Goal: Task Accomplishment & Management: Complete application form

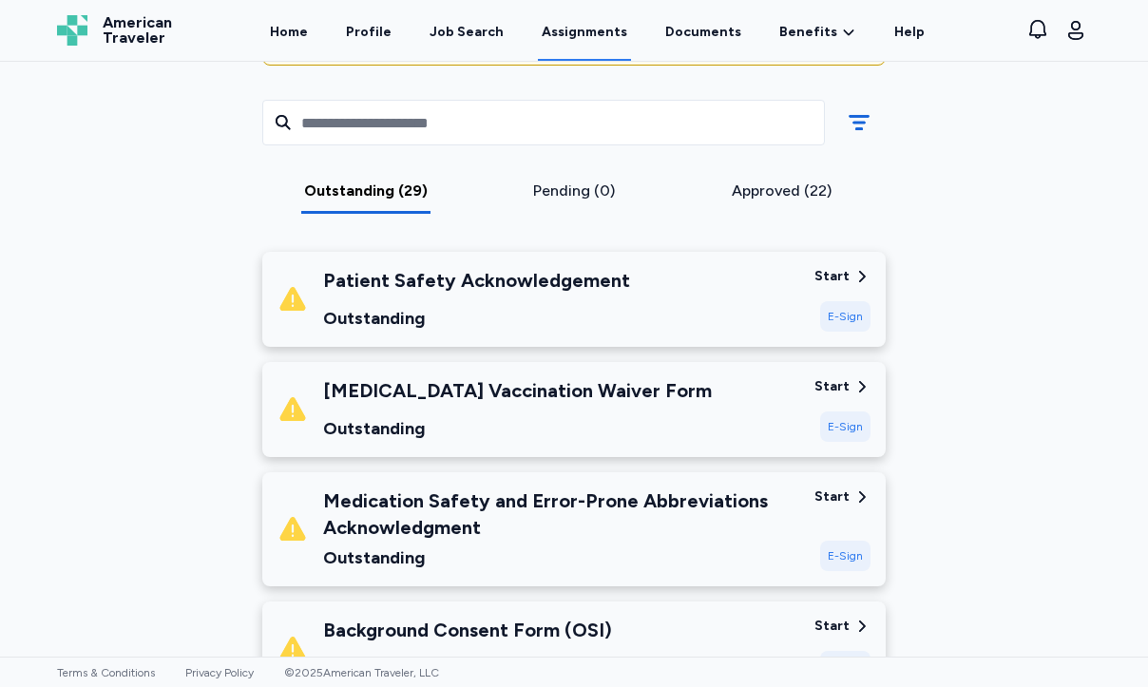
scroll to position [279, 0]
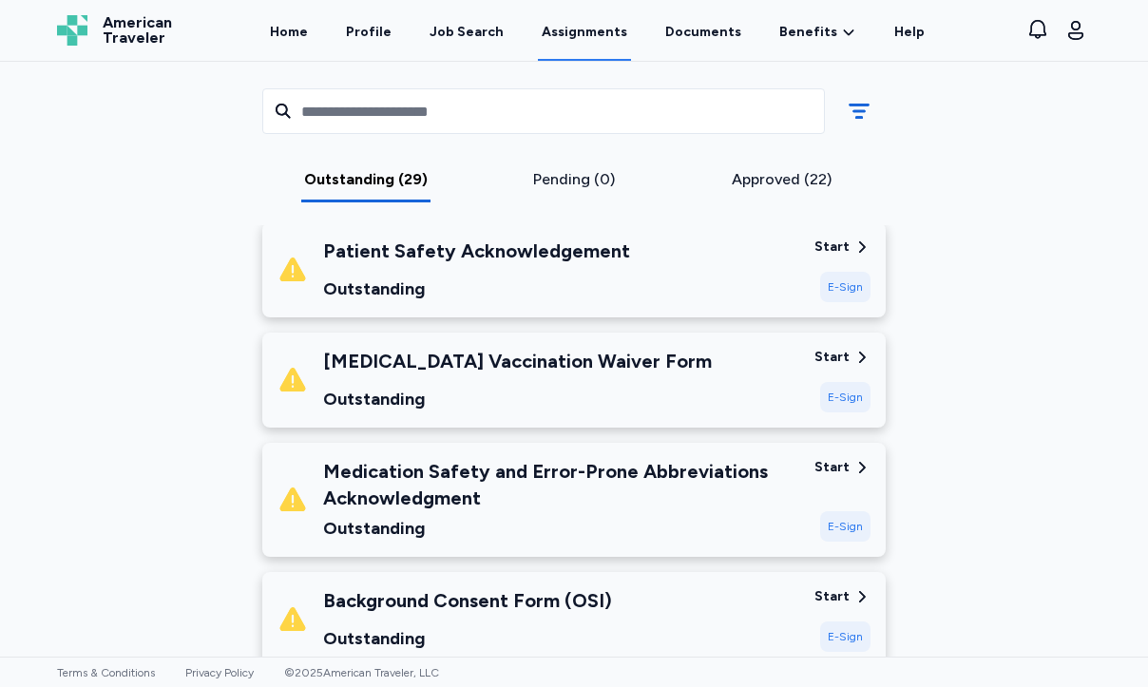
click at [625, 255] on div "Patient Safety Acknowledgement Outstanding" at bounding box center [539, 270] width 522 height 65
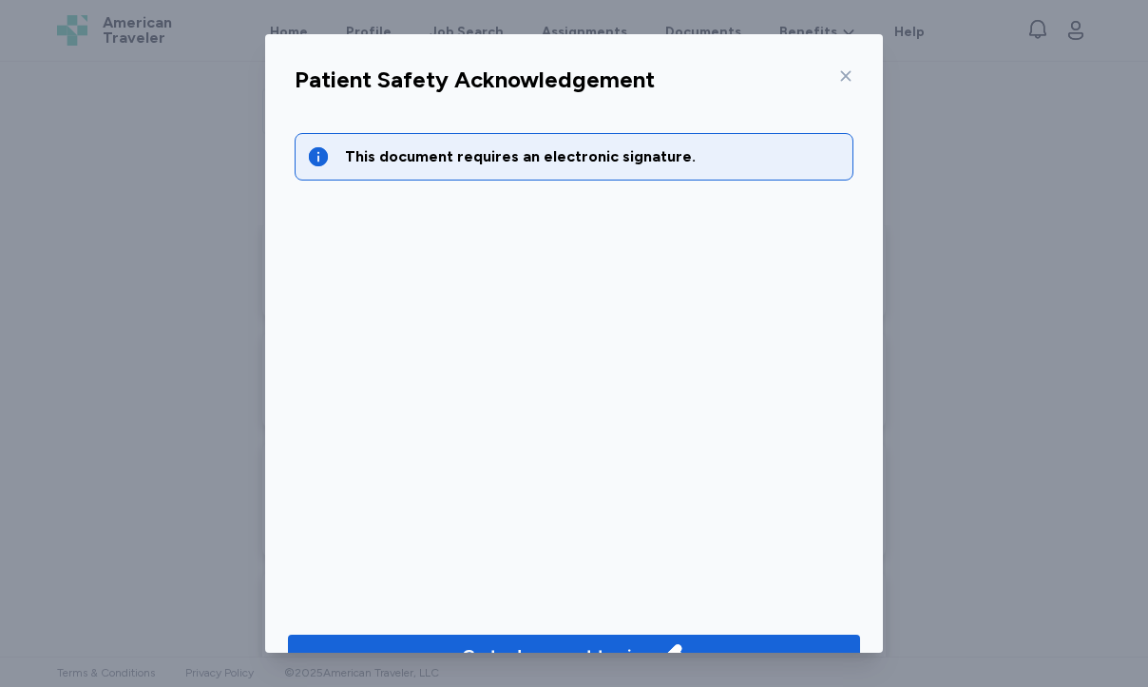
scroll to position [47, 0]
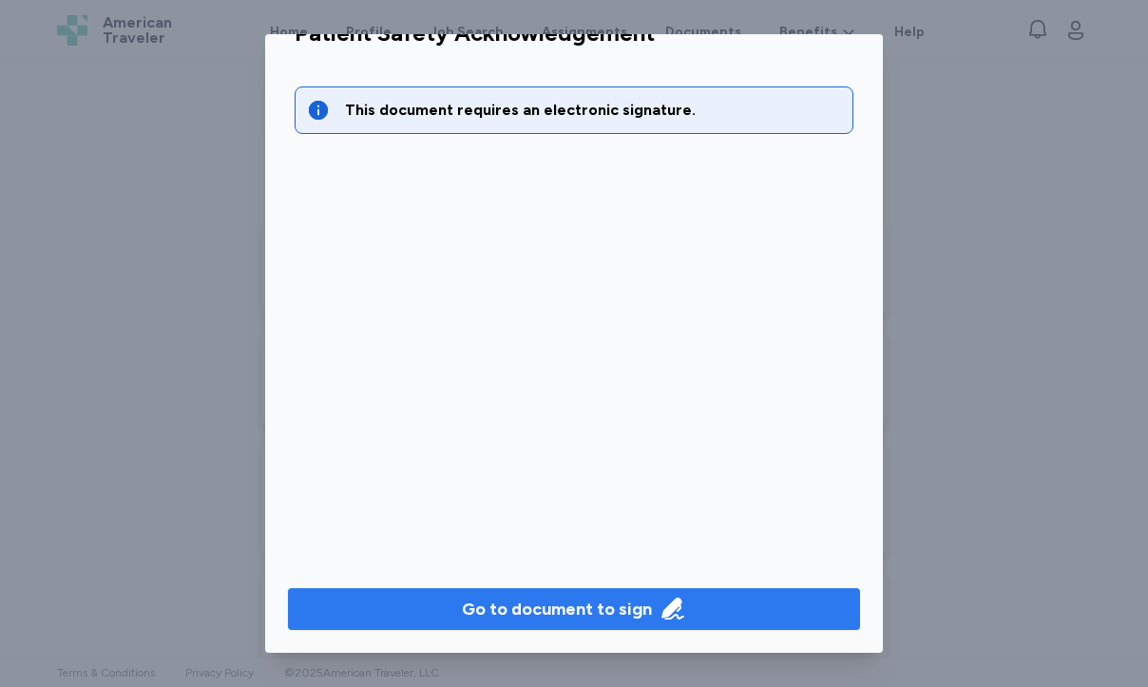
click at [608, 612] on div "Go to document to sign" at bounding box center [557, 609] width 190 height 27
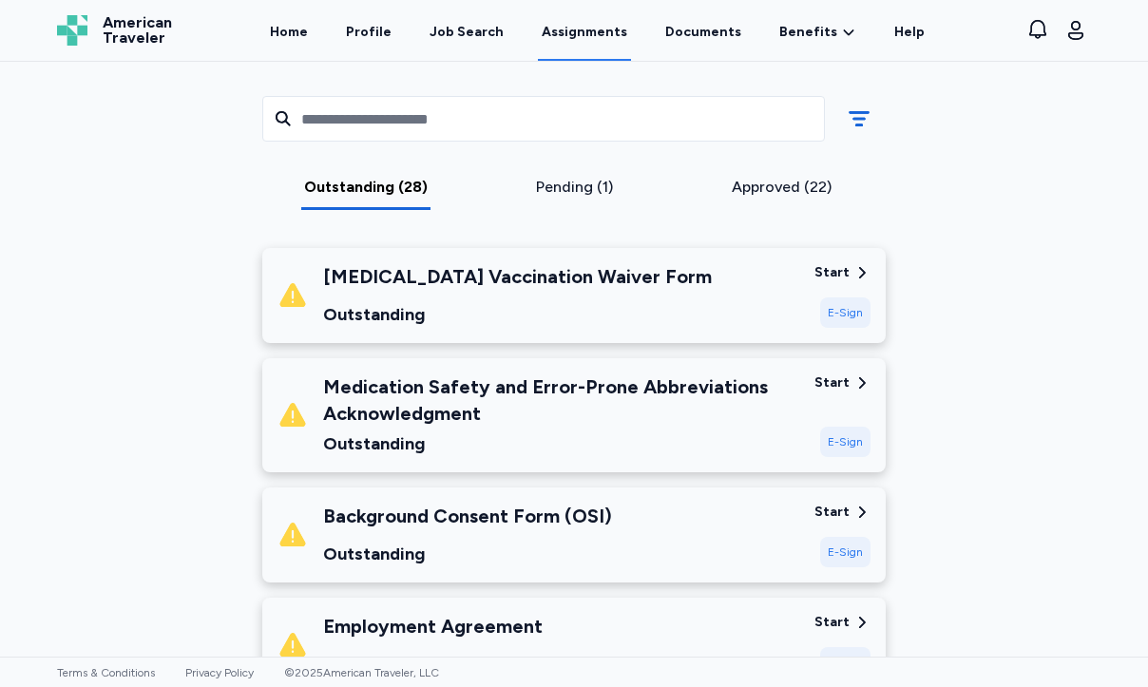
scroll to position [309, 0]
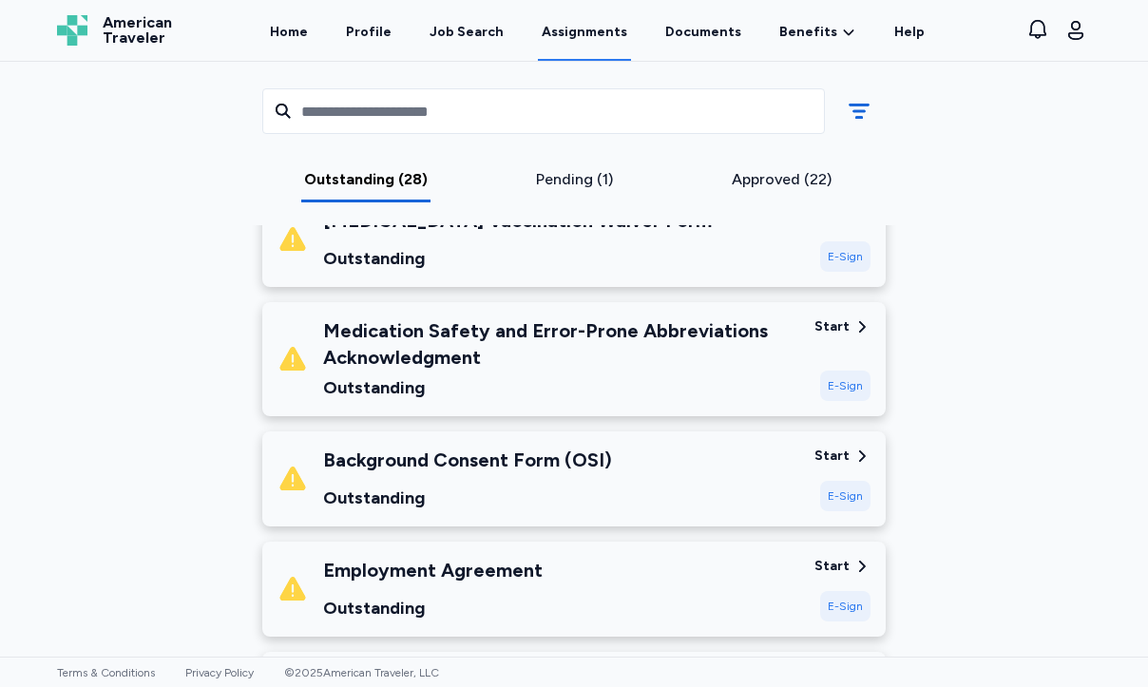
click at [664, 367] on div "Medication Safety and Error-Prone Abbreviations Acknowledgment" at bounding box center [561, 344] width 476 height 53
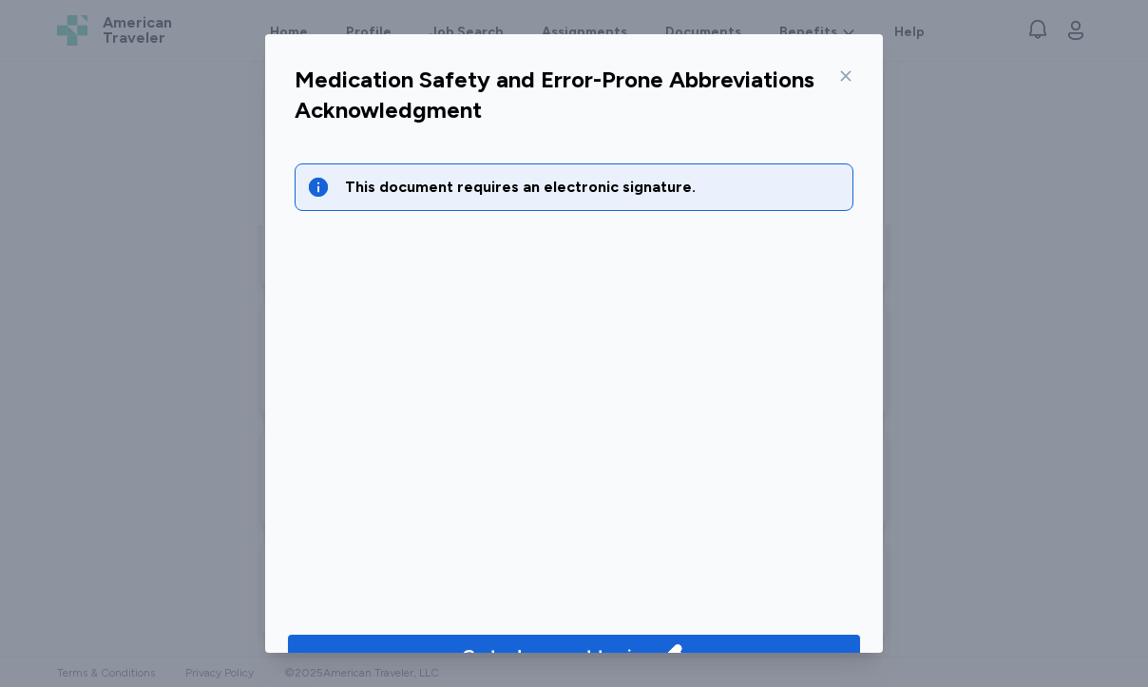
scroll to position [47, 0]
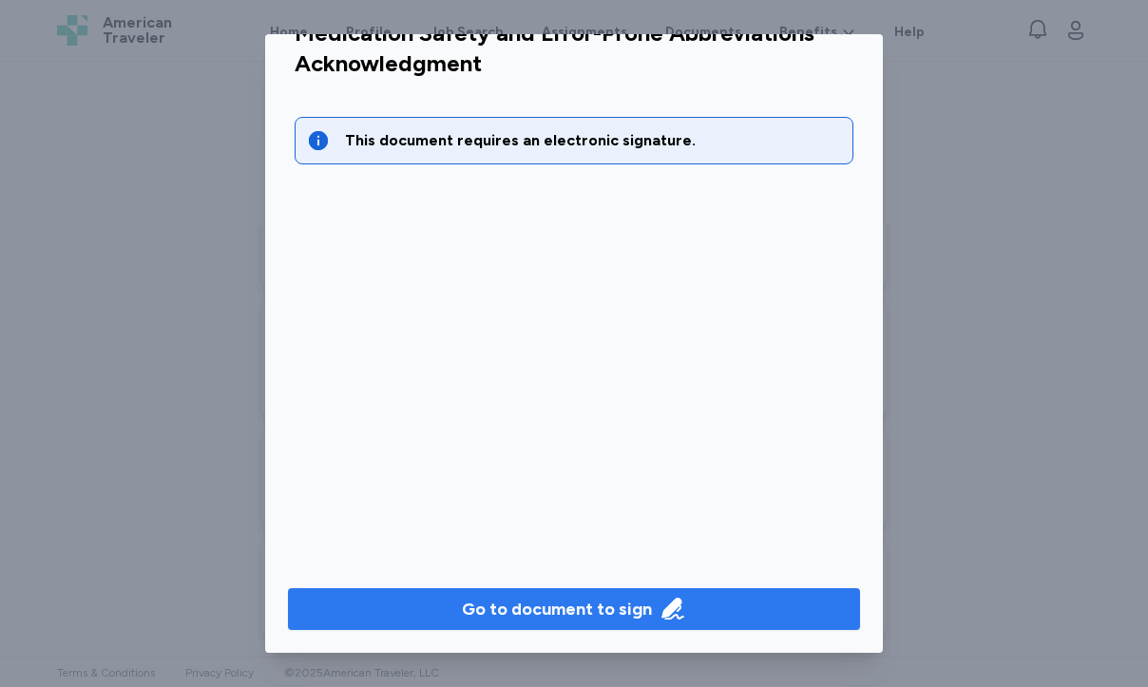
click at [662, 606] on icon "button" at bounding box center [673, 609] width 27 height 27
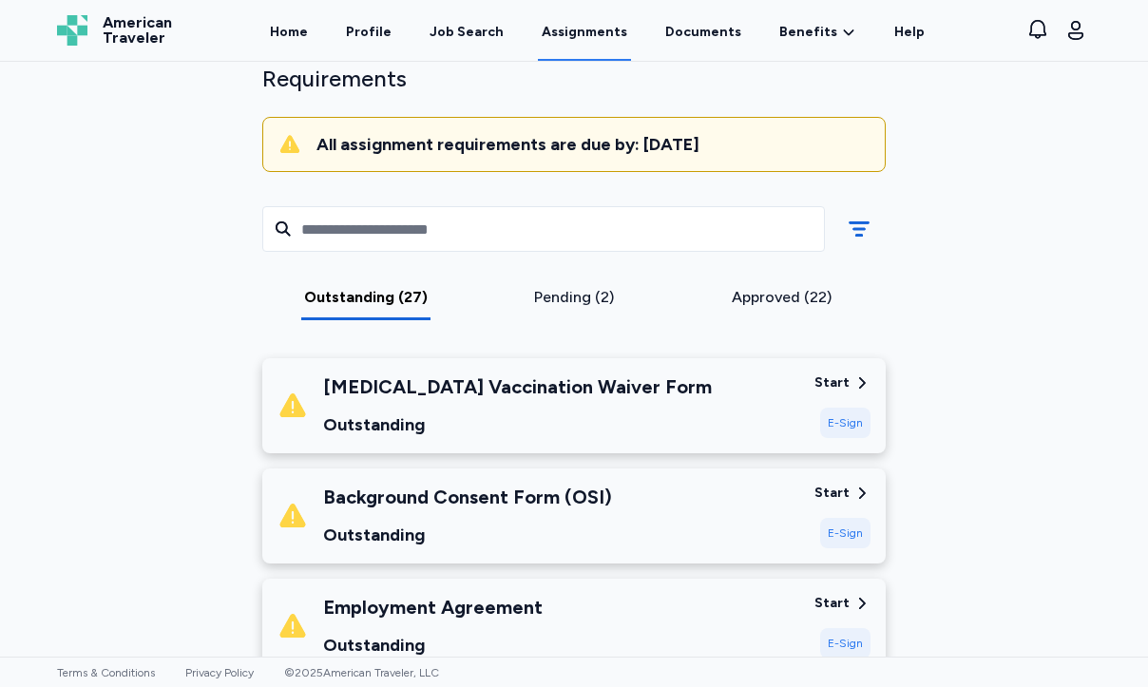
scroll to position [222, 0]
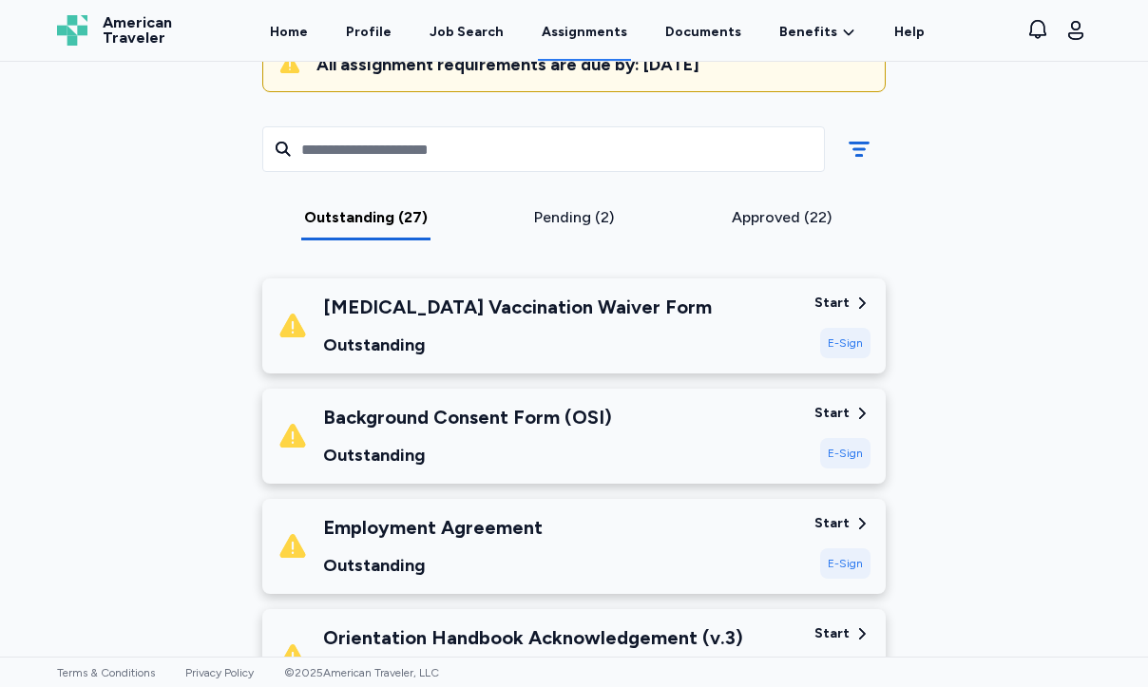
click at [644, 457] on div "Background Consent Form (OSI) Outstanding" at bounding box center [539, 436] width 522 height 65
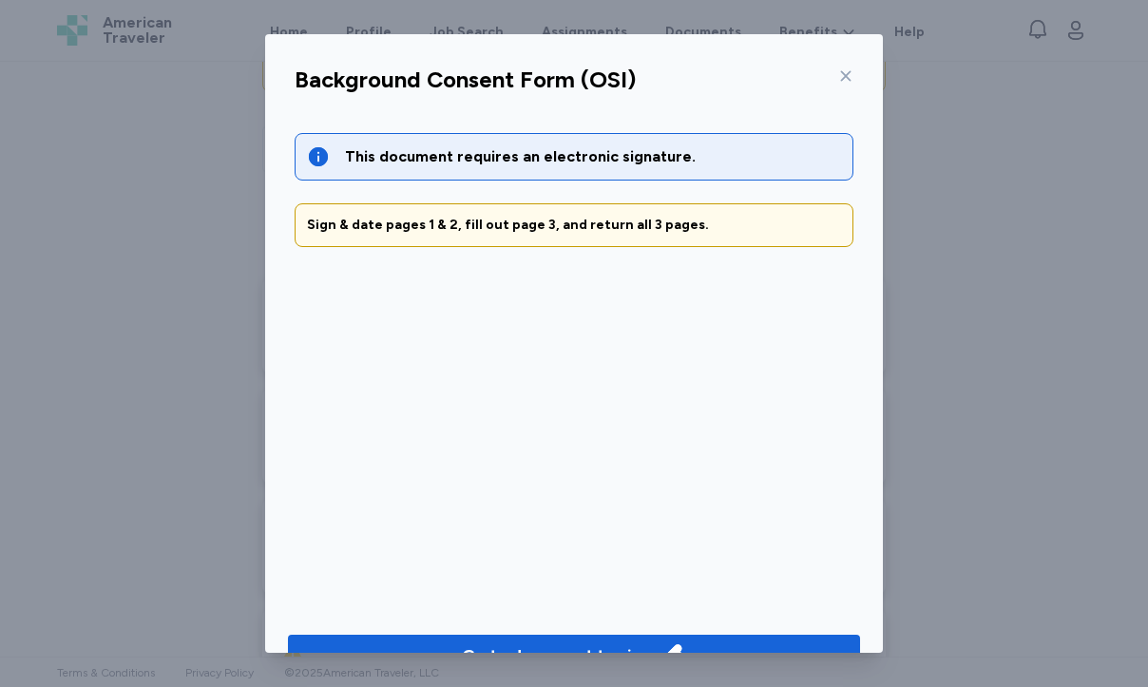
scroll to position [47, 0]
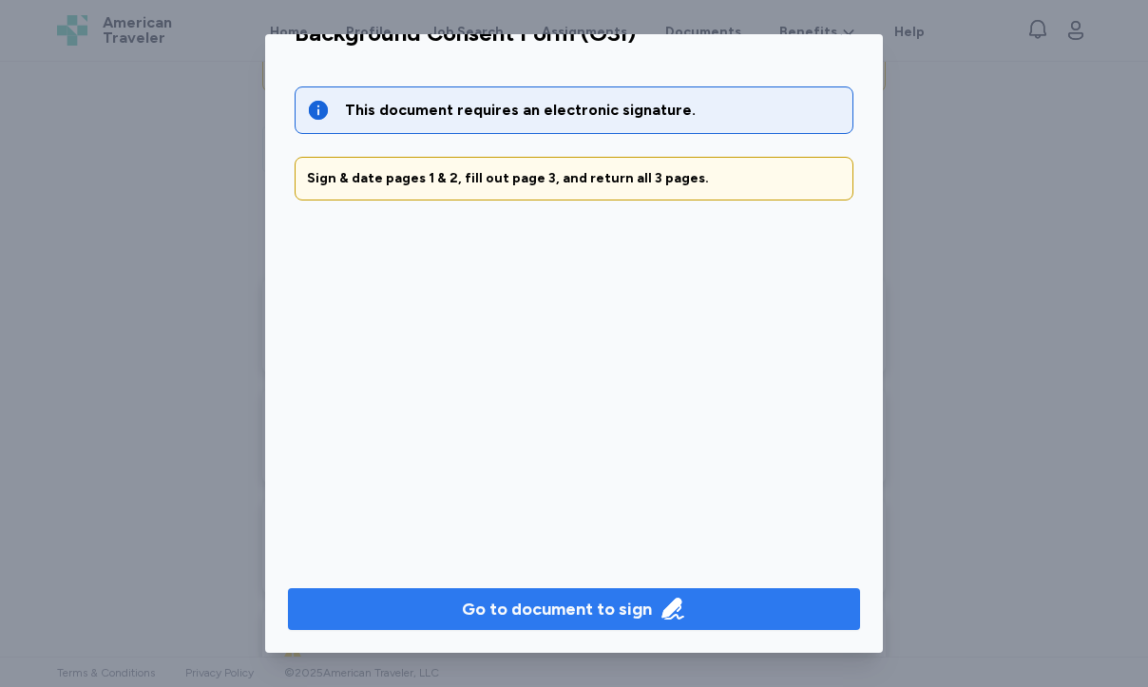
click at [605, 612] on div "Go to document to sign" at bounding box center [557, 609] width 190 height 27
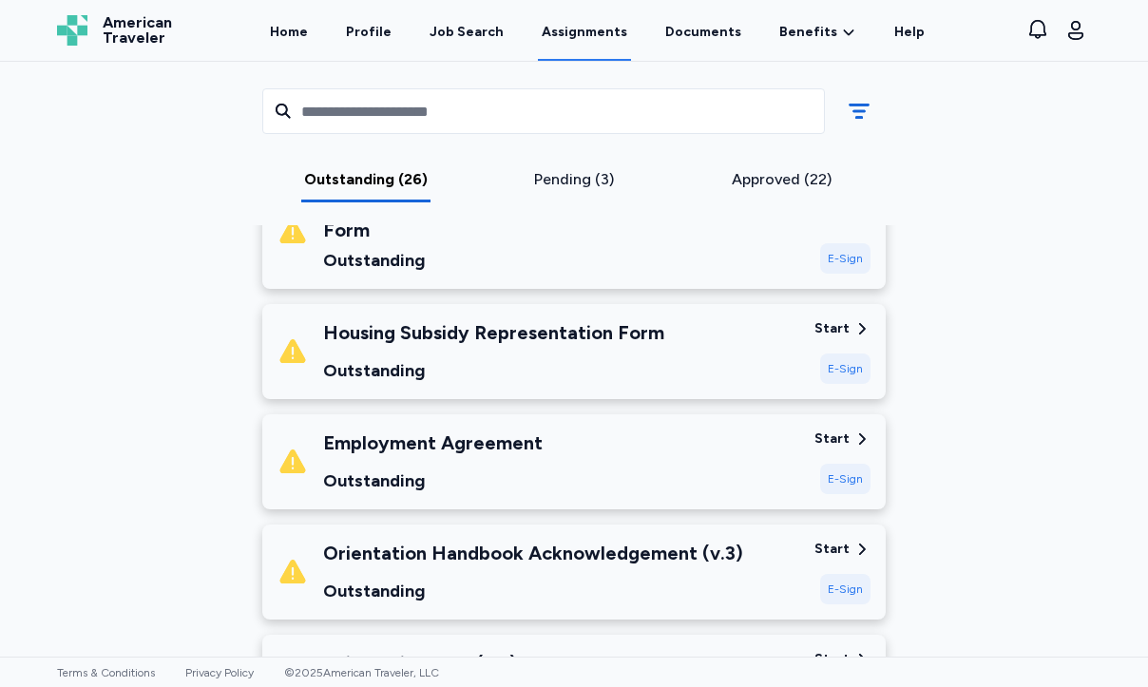
scroll to position [483, 0]
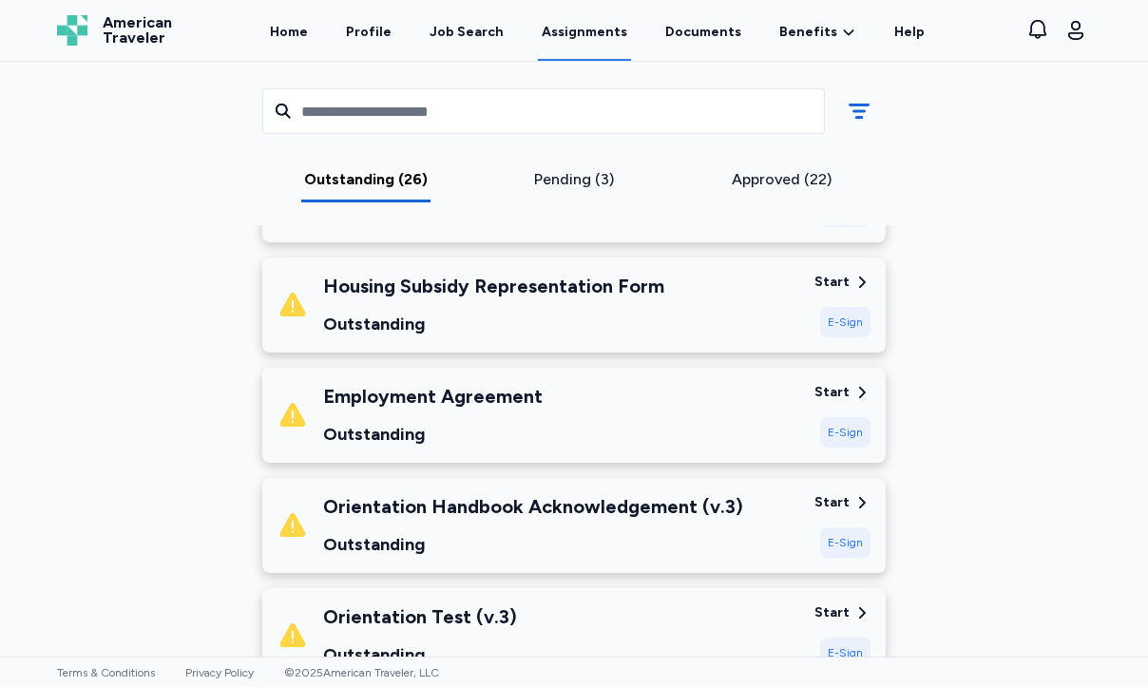
click at [630, 311] on div "Outstanding" at bounding box center [493, 324] width 341 height 27
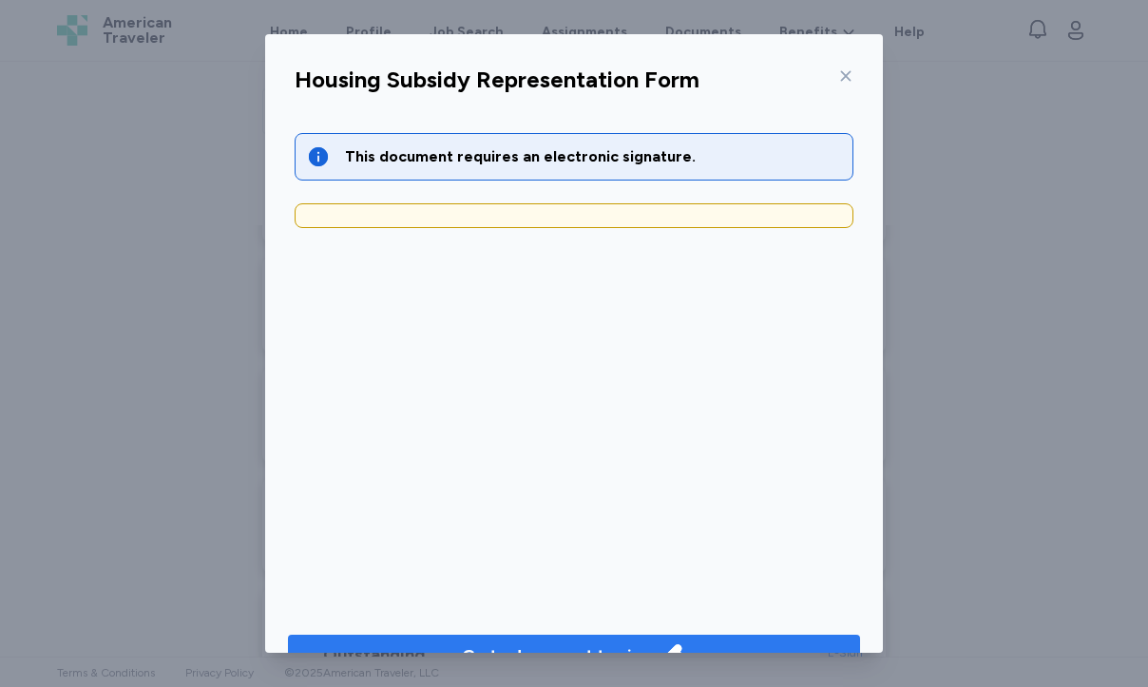
click at [571, 644] on div "Go to document to sign" at bounding box center [557, 656] width 190 height 27
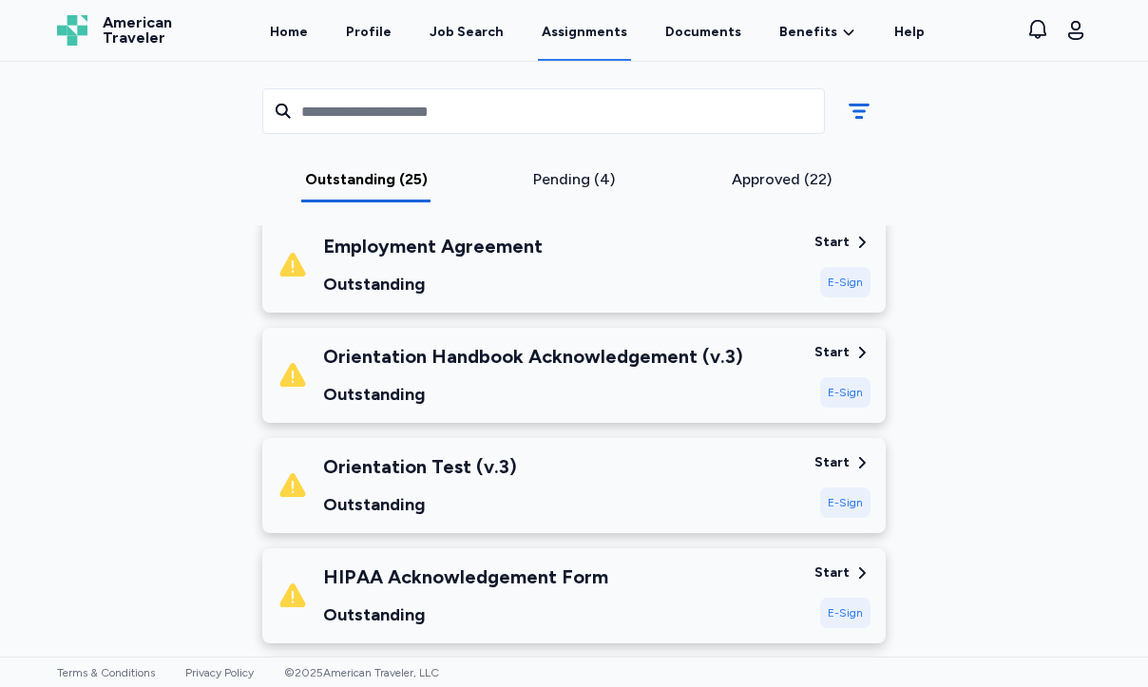
scroll to position [505, 0]
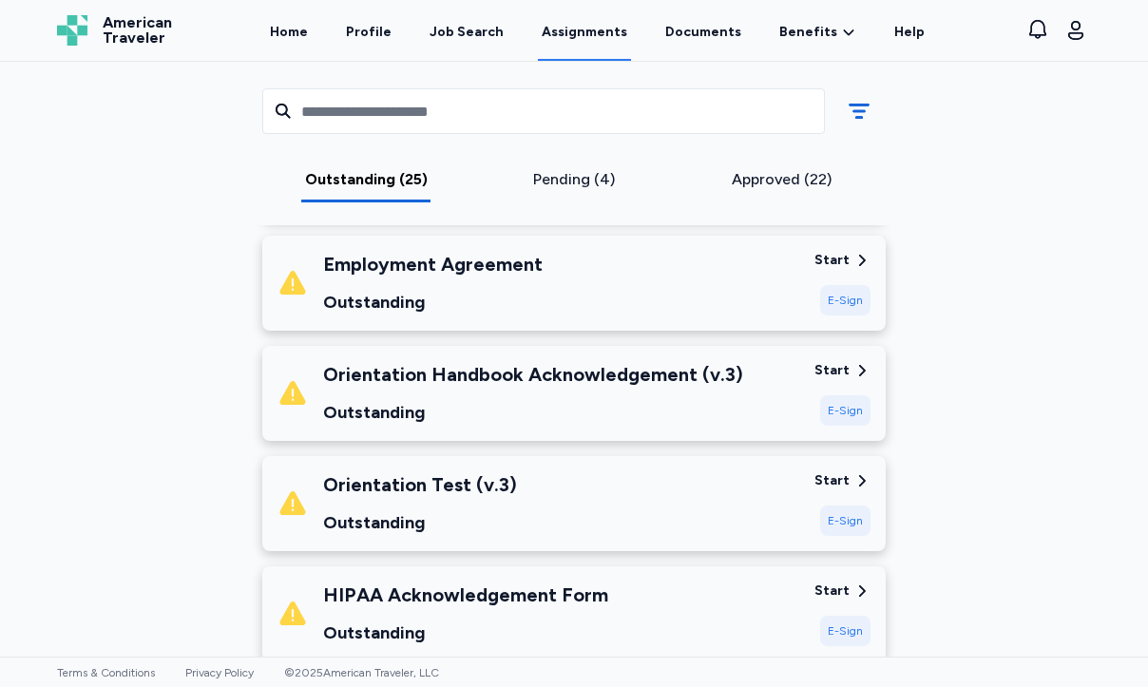
click at [560, 379] on div "Orientation Handbook Acknowledgement (v.3)" at bounding box center [533, 374] width 420 height 27
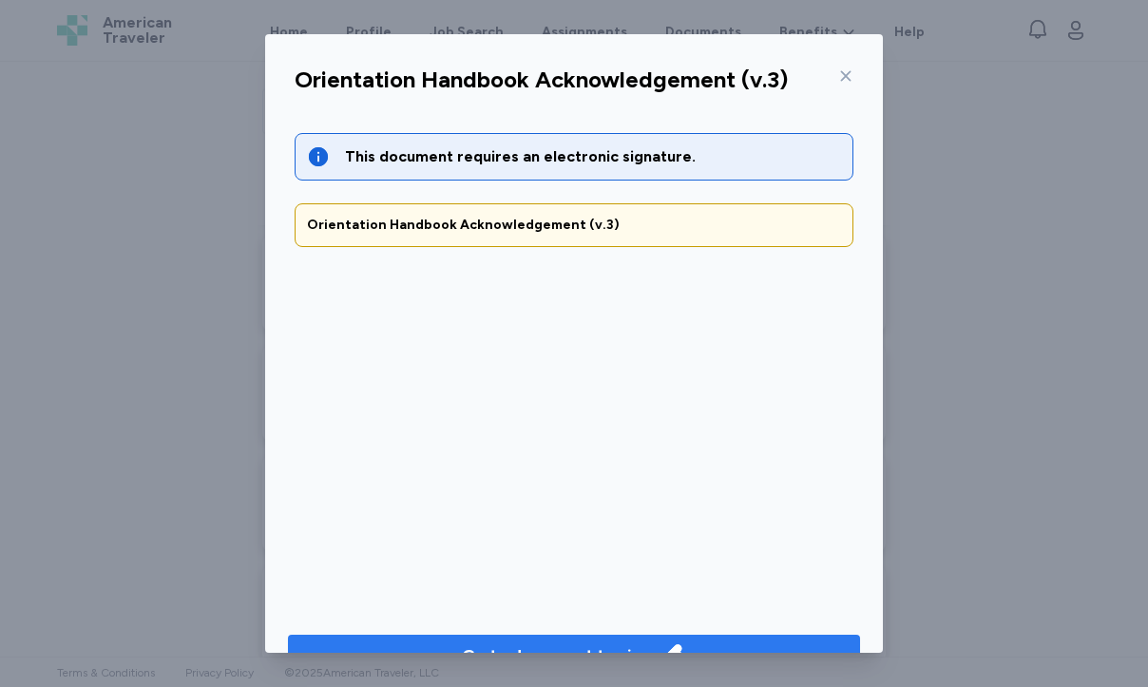
click at [591, 645] on div "Go to document to sign" at bounding box center [557, 656] width 190 height 27
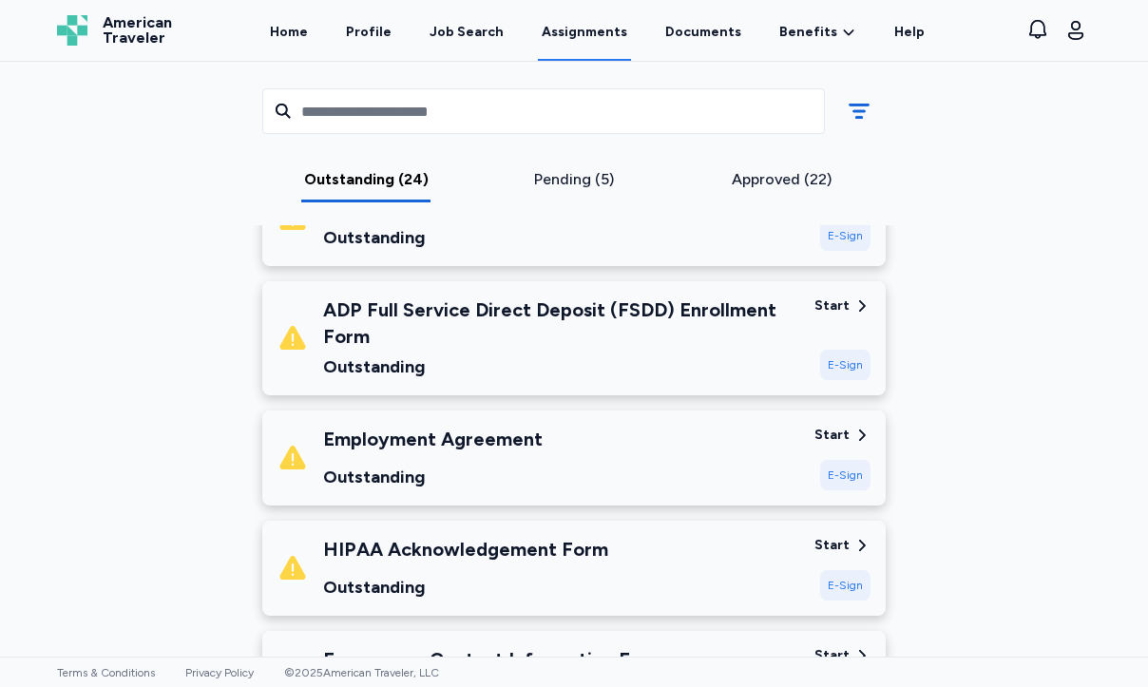
scroll to position [375, 0]
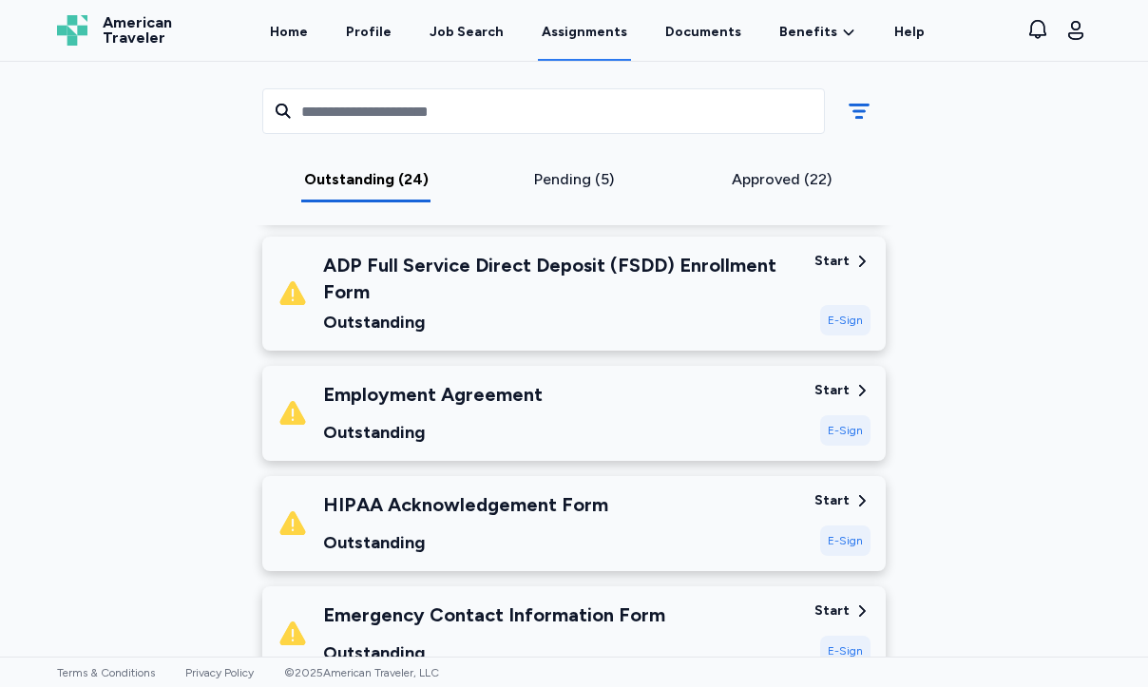
click at [648, 418] on div "Employment Agreement Outstanding" at bounding box center [539, 413] width 522 height 65
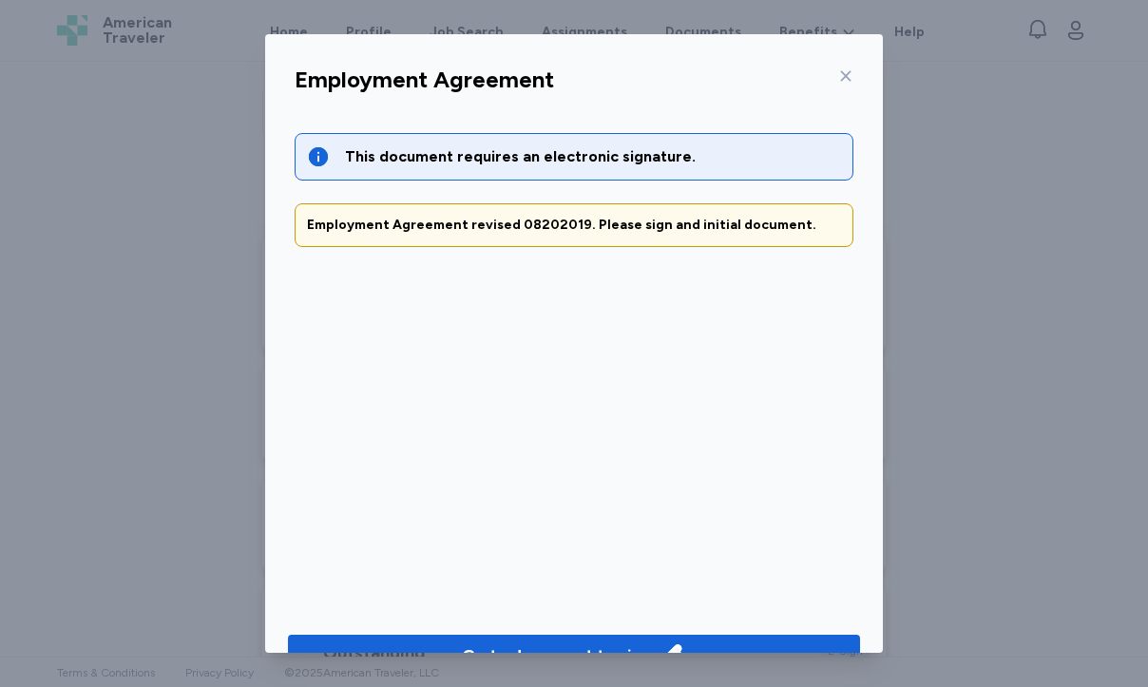
scroll to position [47, 0]
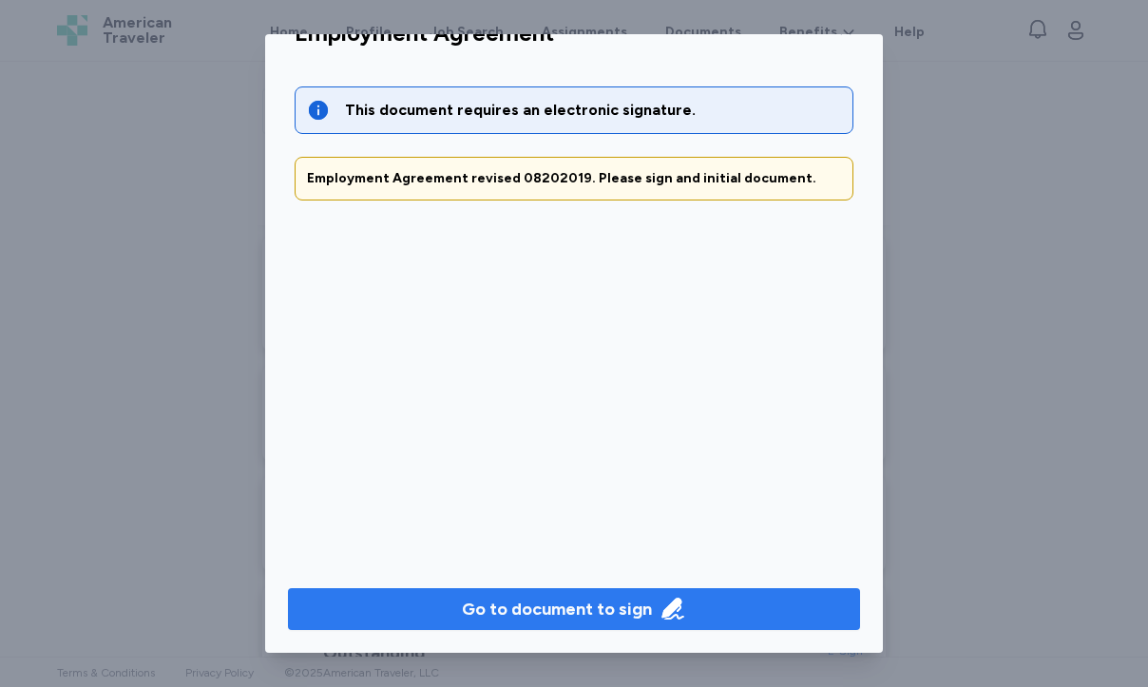
click at [604, 607] on div "Go to document to sign" at bounding box center [557, 609] width 190 height 27
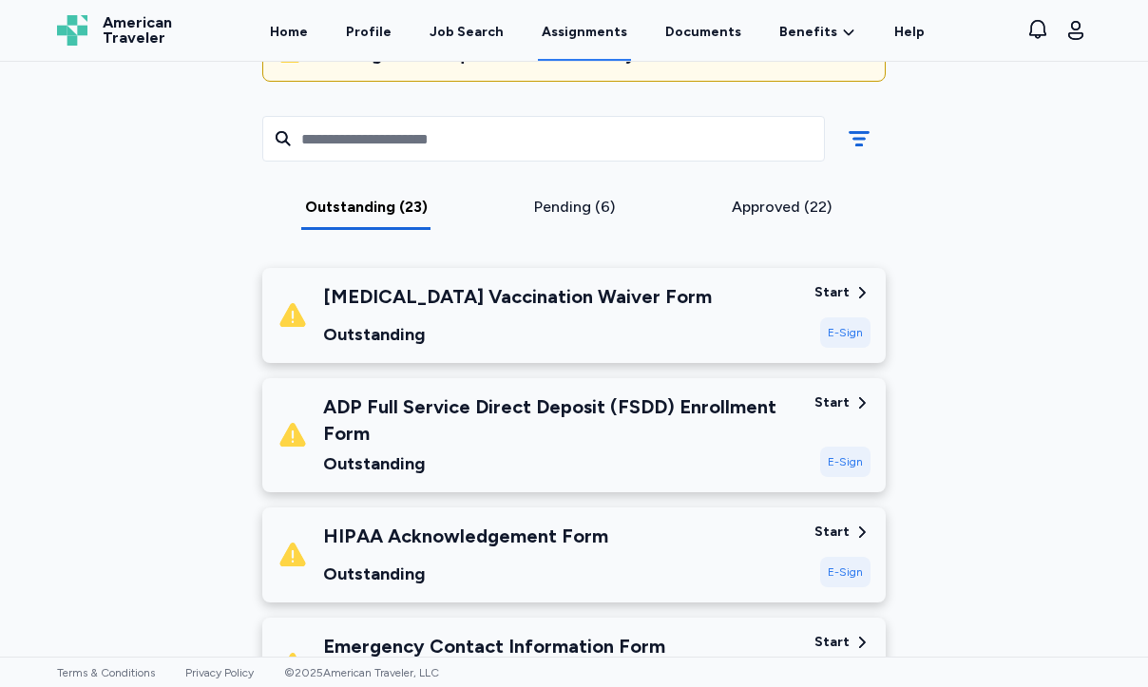
scroll to position [282, 0]
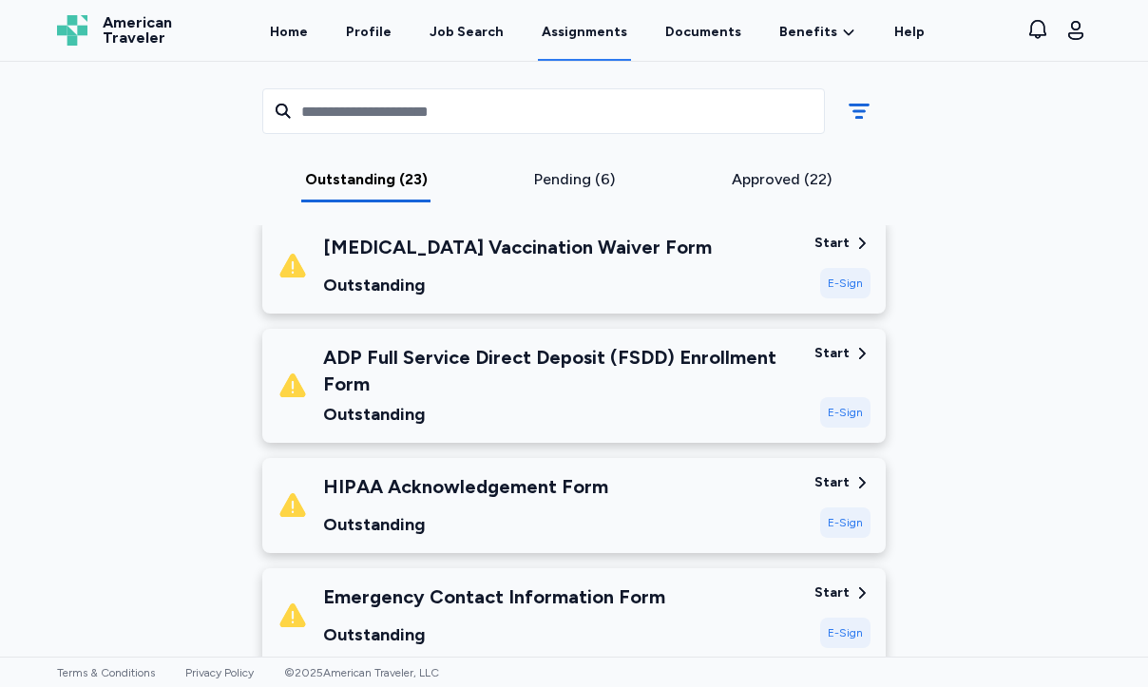
click at [590, 517] on div "Outstanding" at bounding box center [465, 524] width 285 height 27
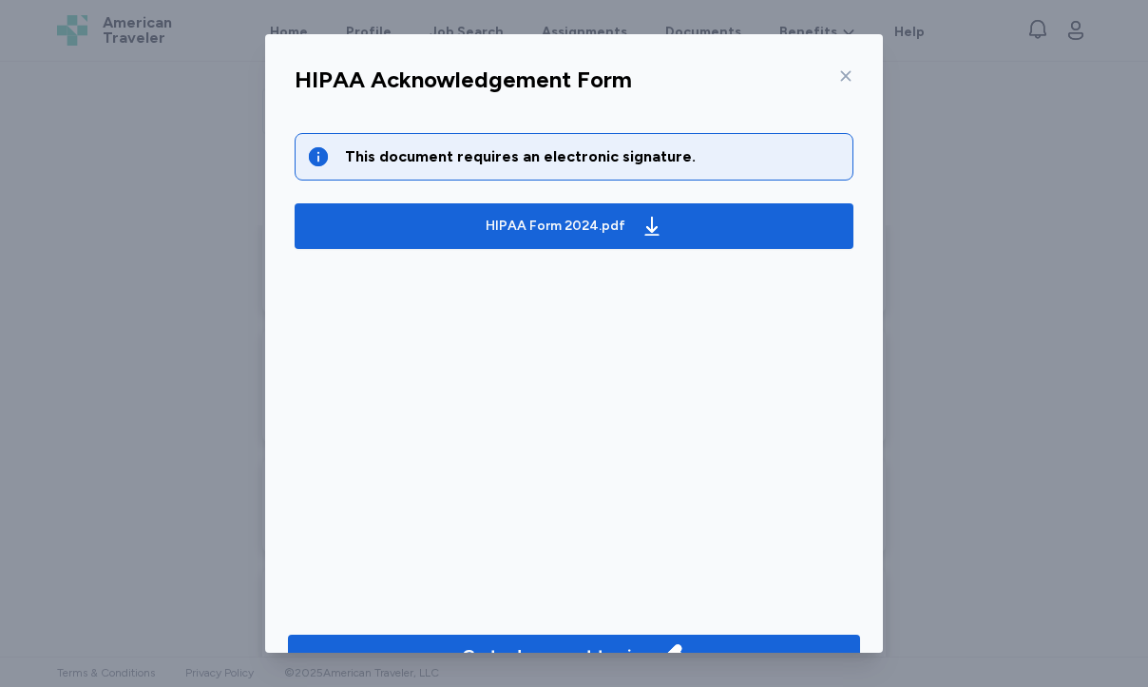
scroll to position [47, 0]
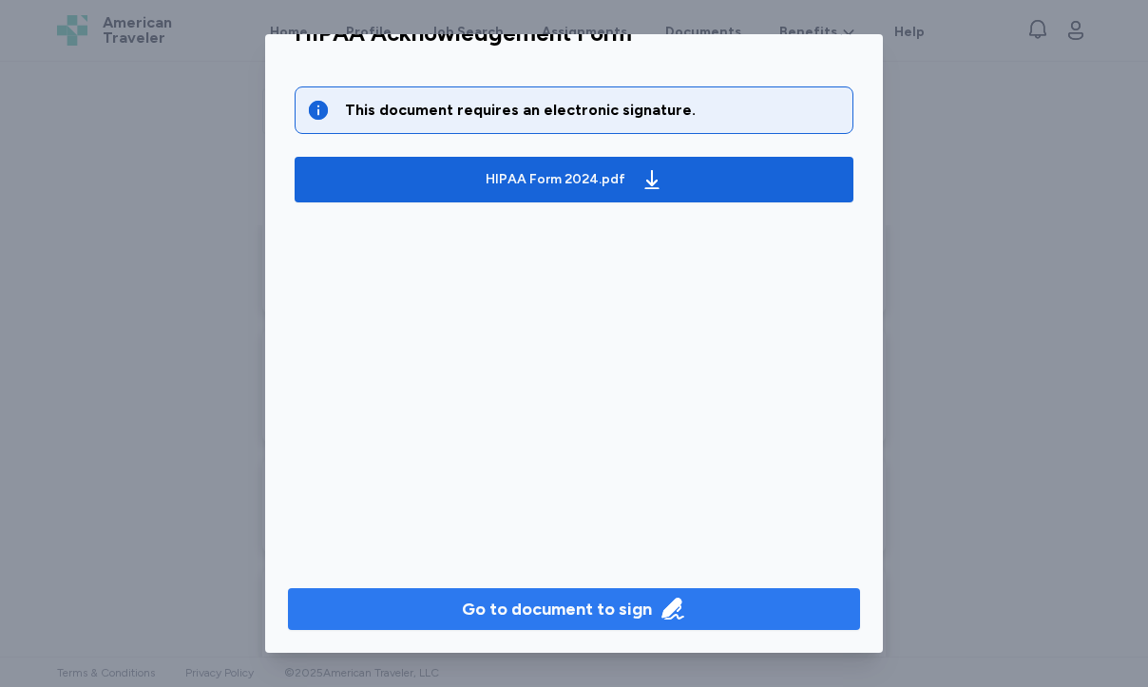
click at [612, 621] on div "Go to document to sign" at bounding box center [557, 609] width 190 height 27
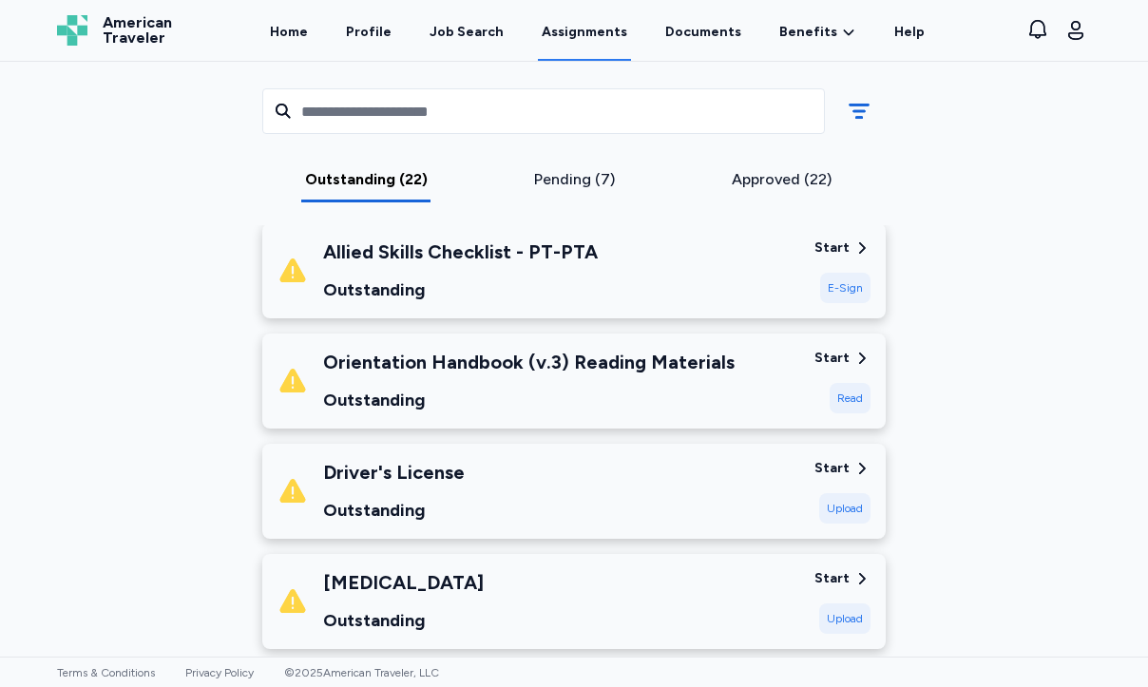
scroll to position [931, 0]
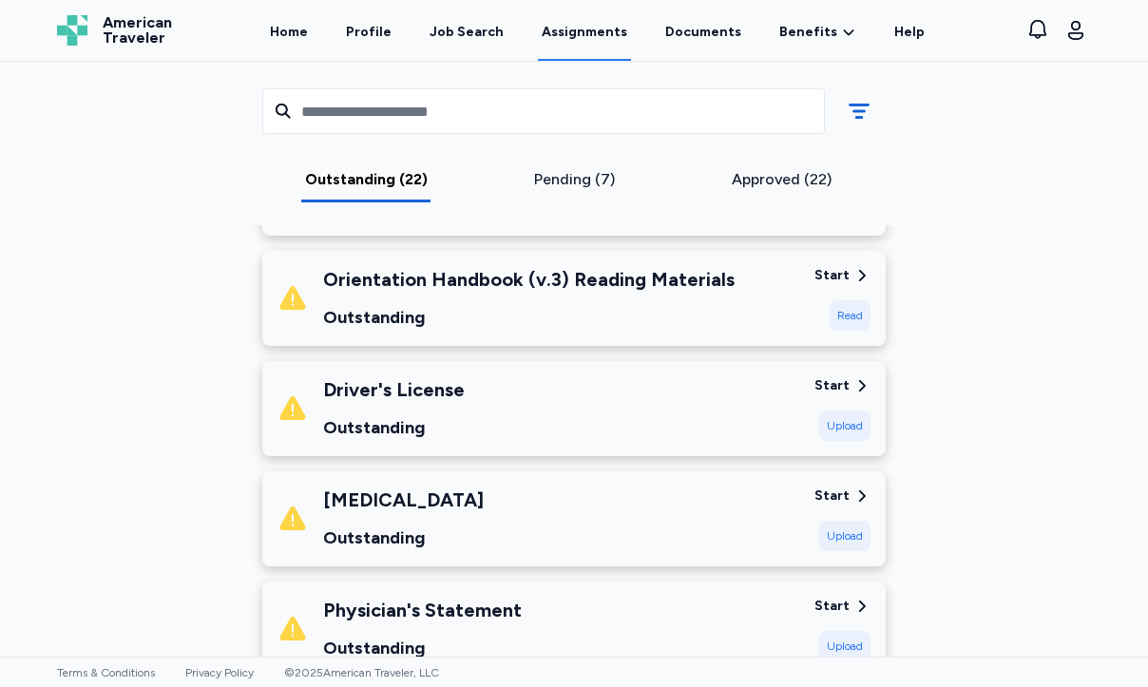
click at [598, 428] on div "Driver's License Outstanding" at bounding box center [539, 408] width 522 height 65
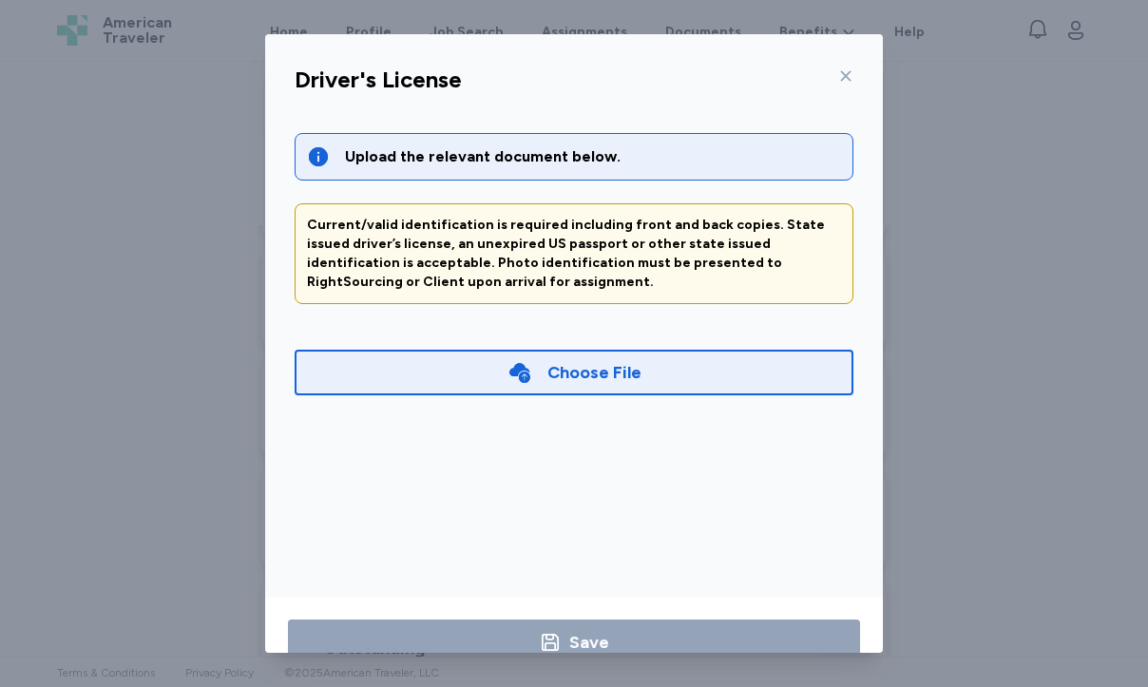
click at [841, 67] on div at bounding box center [842, 76] width 23 height 30
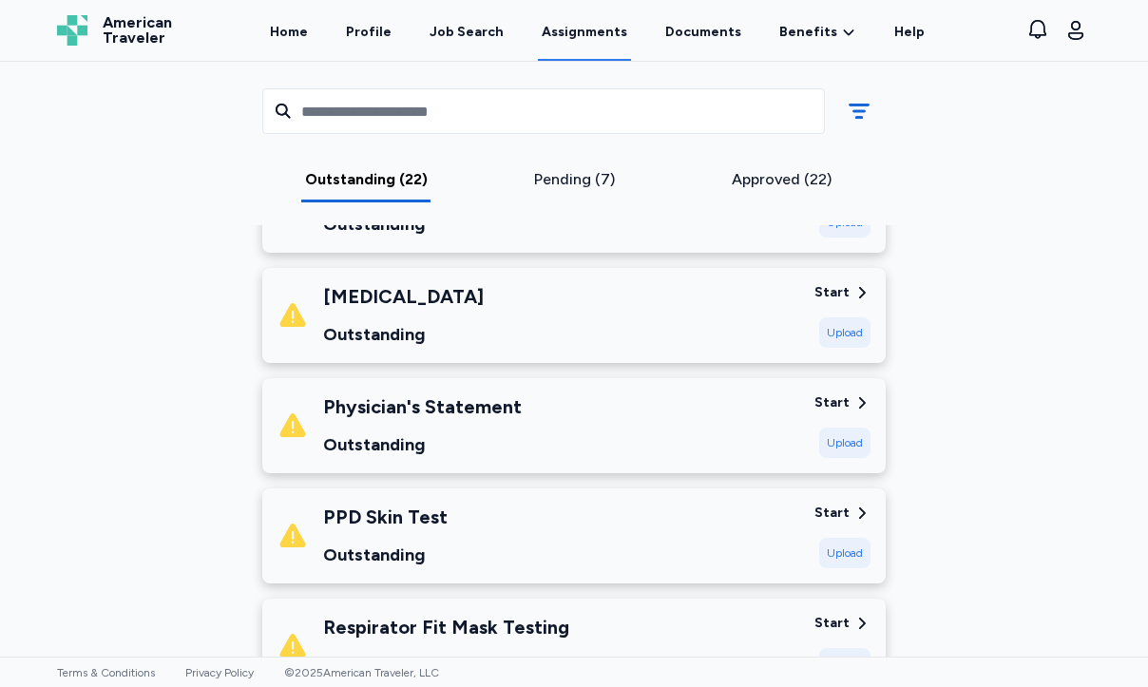
scroll to position [1018, 0]
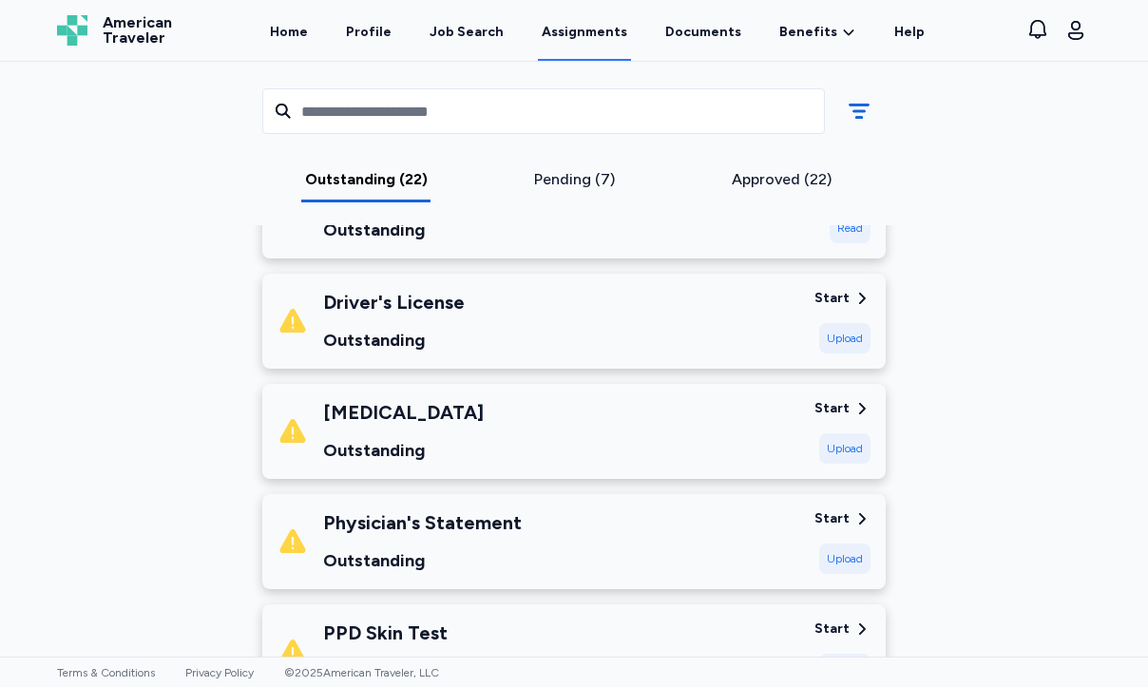
click at [690, 450] on div "[MEDICAL_DATA] Outstanding" at bounding box center [539, 431] width 522 height 65
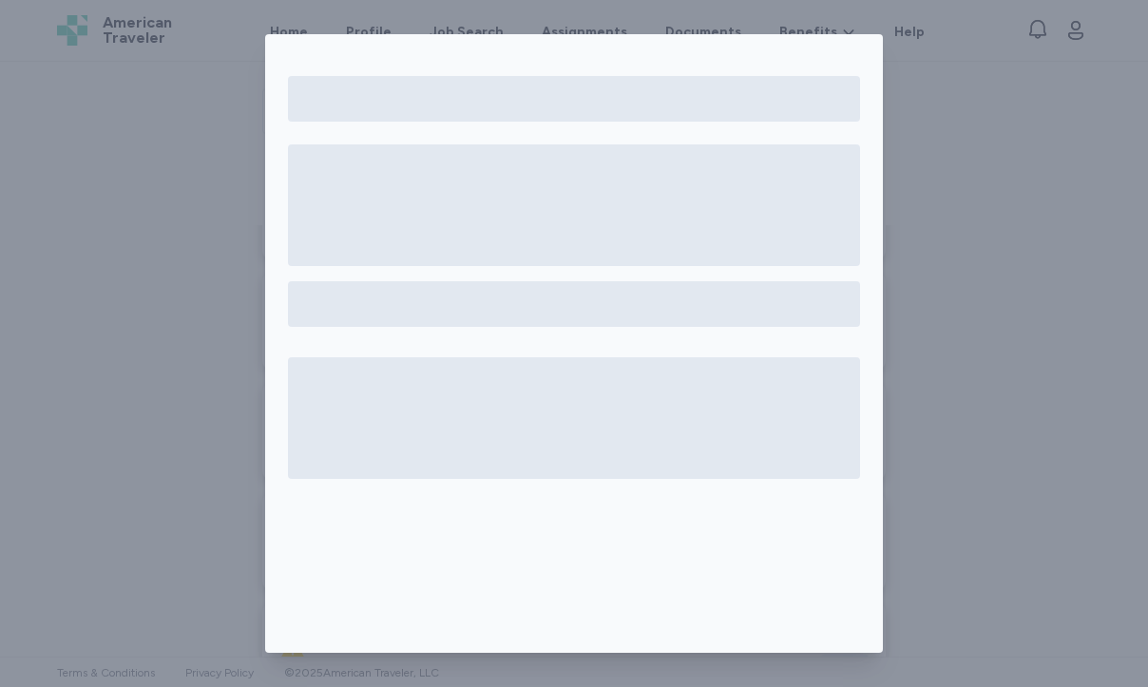
click at [935, 411] on div at bounding box center [574, 343] width 1148 height 687
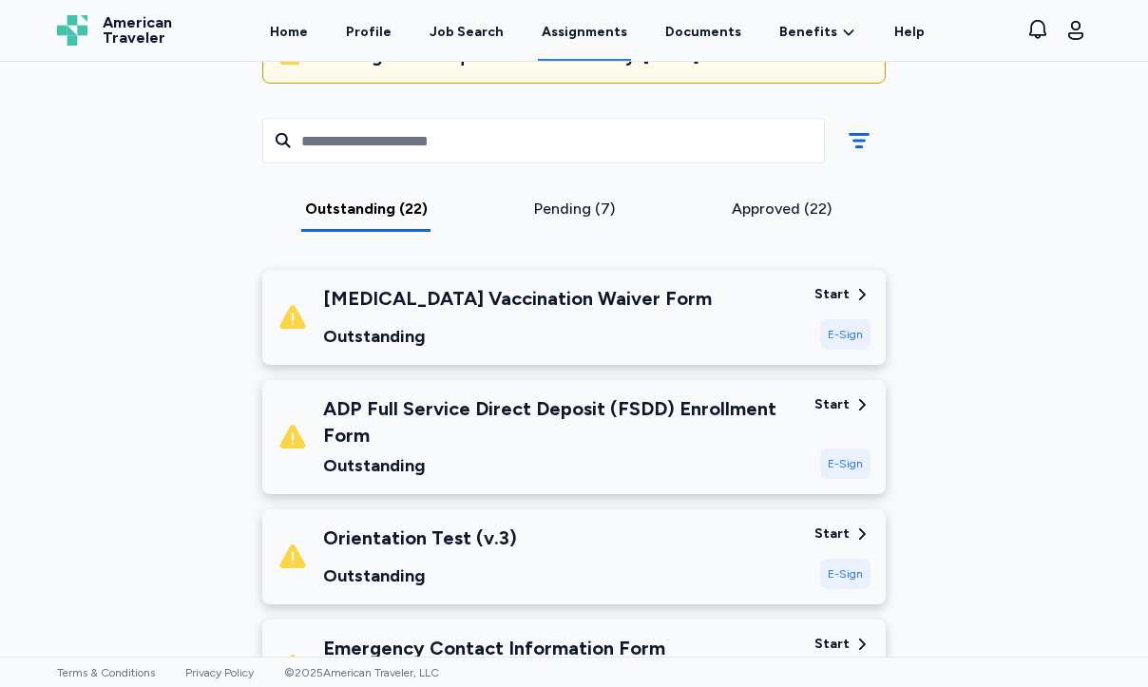
scroll to position [201, 0]
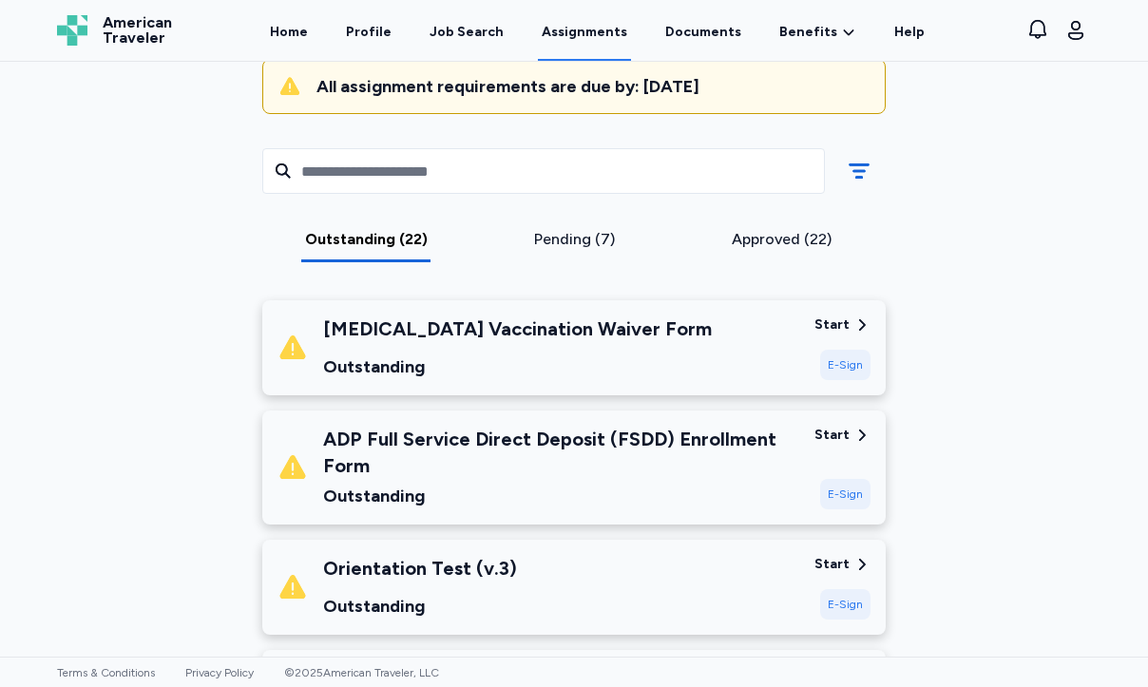
click at [729, 369] on div "[MEDICAL_DATA] Vaccination Waiver Form Outstanding" at bounding box center [539, 348] width 522 height 65
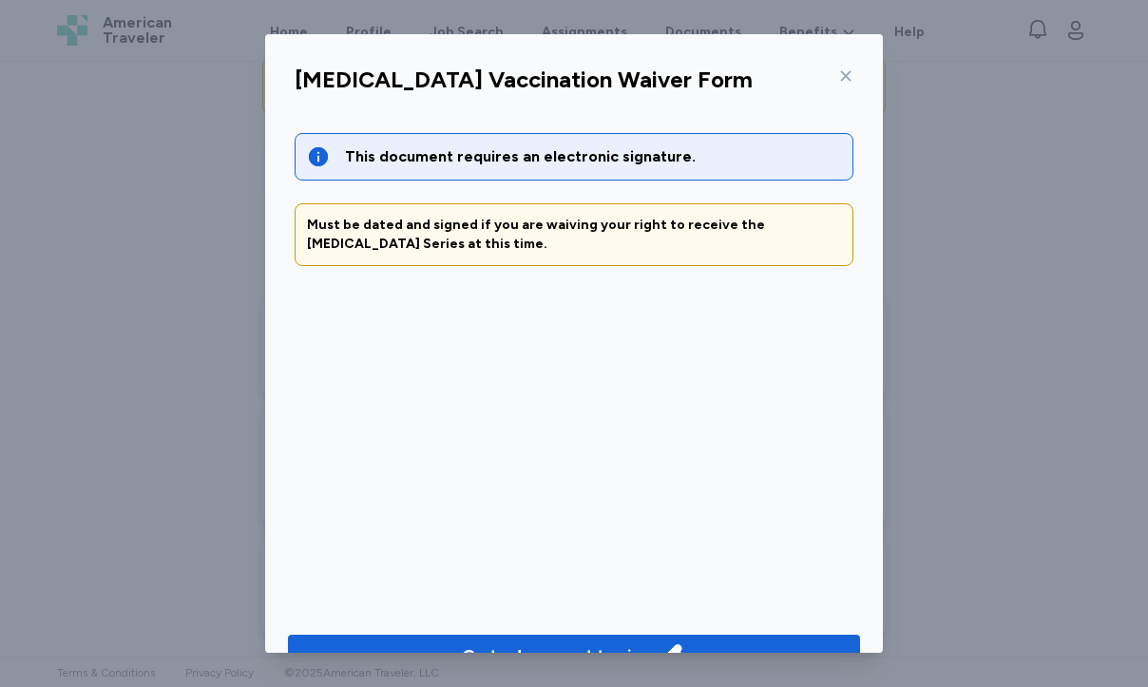
scroll to position [47, 0]
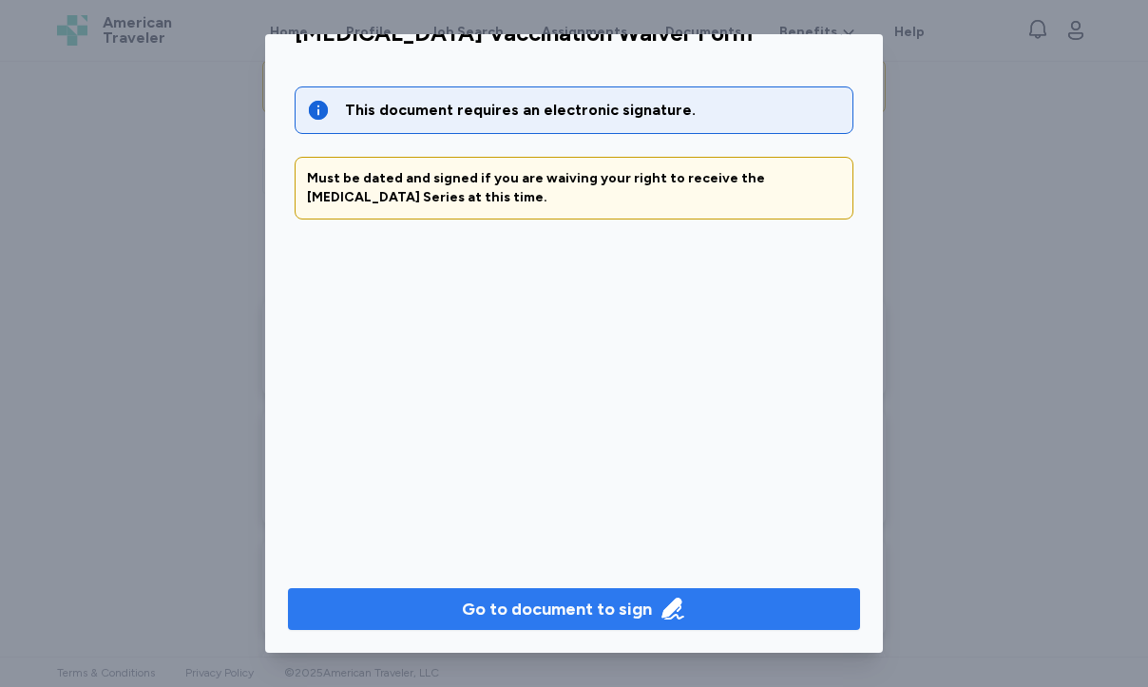
click at [691, 612] on span "Go to document to sign" at bounding box center [574, 609] width 542 height 27
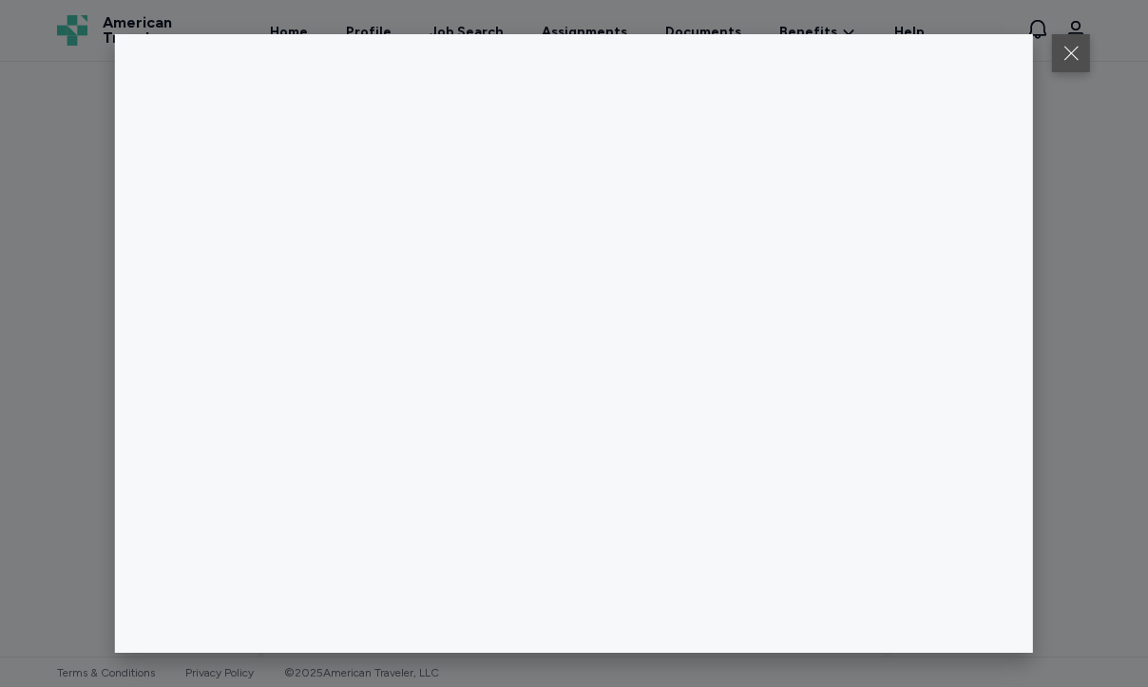
click at [1080, 56] on button at bounding box center [1071, 53] width 38 height 38
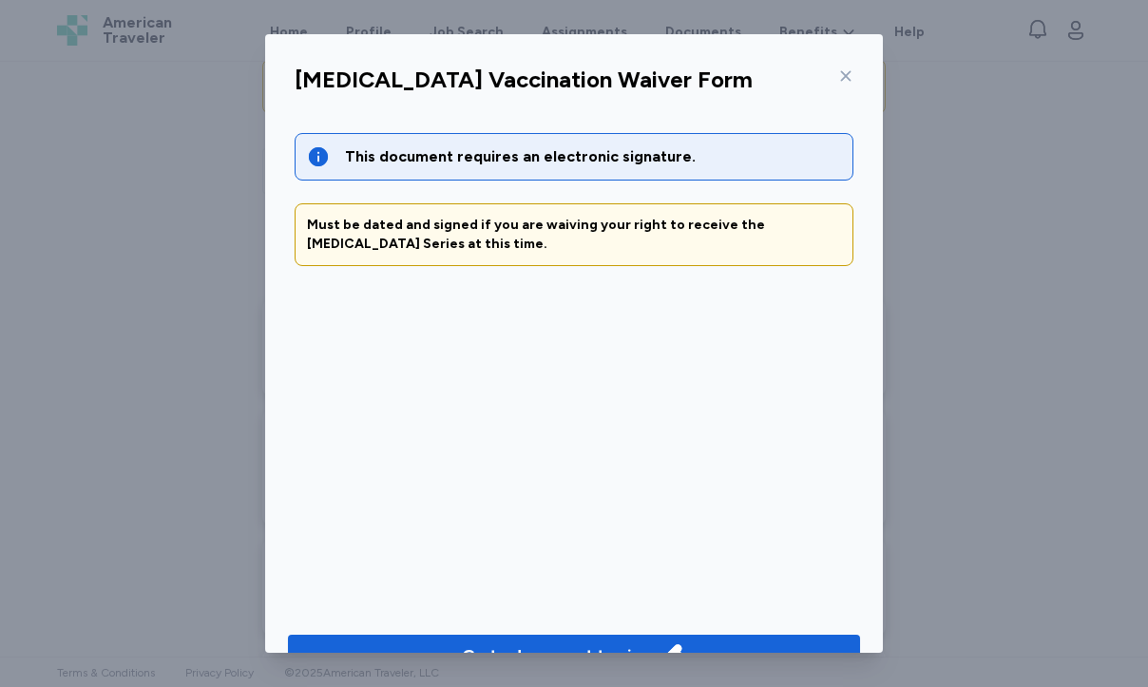
click at [846, 77] on icon at bounding box center [846, 76] width 10 height 10
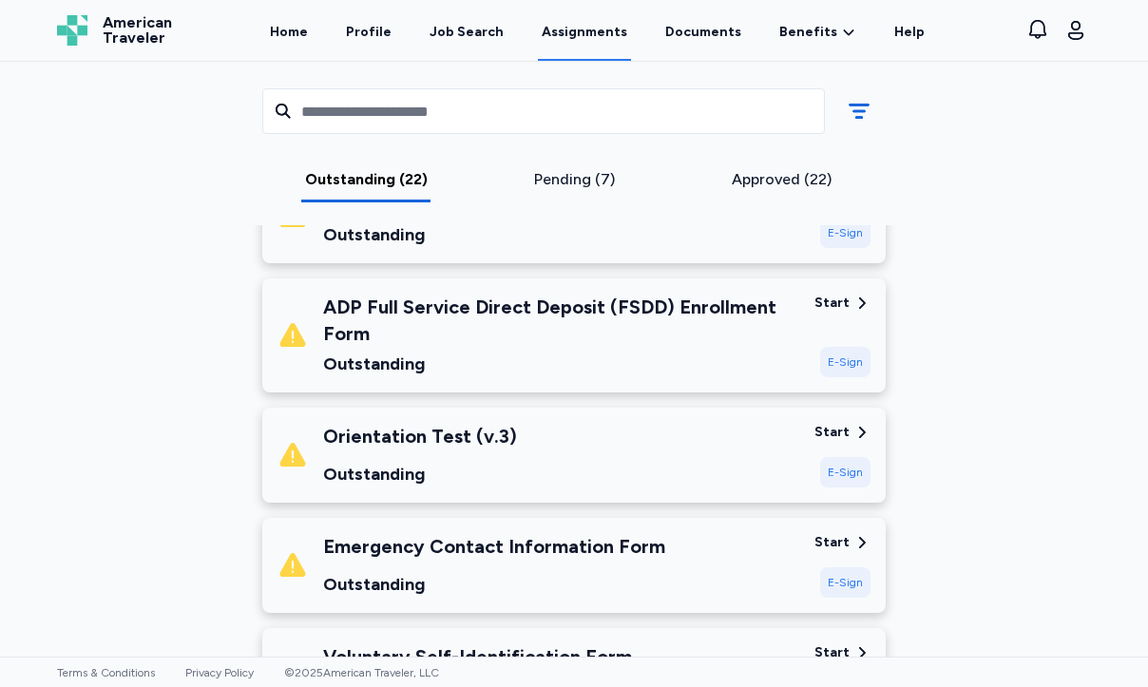
scroll to position [331, 0]
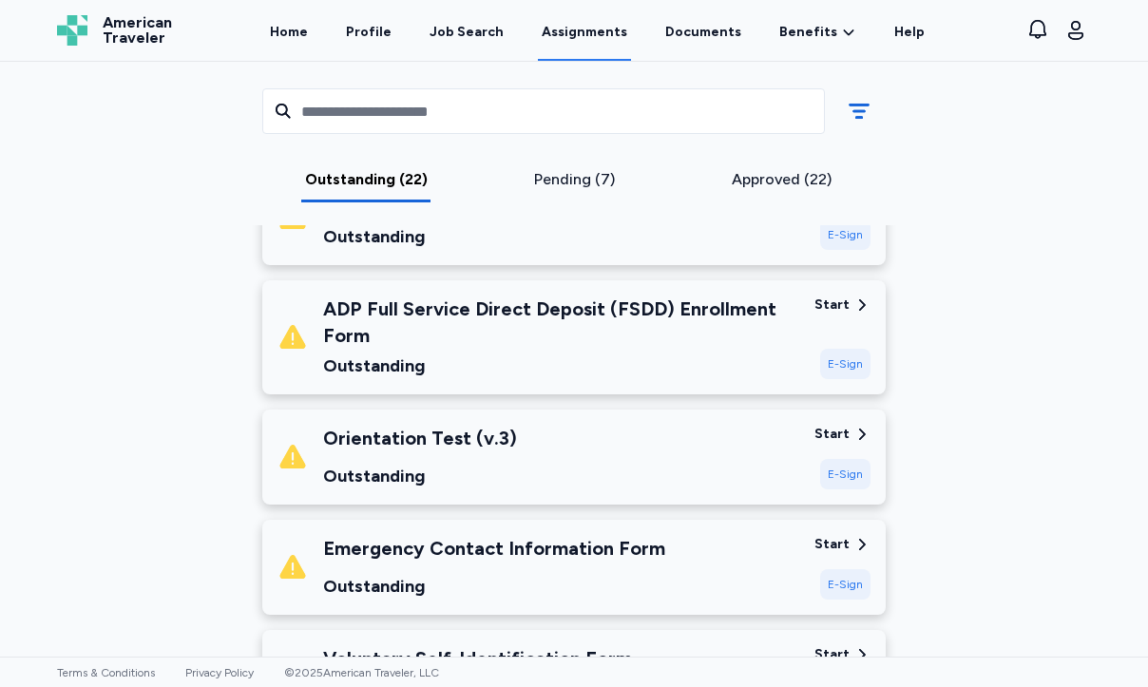
click at [675, 374] on div "Outstanding" at bounding box center [561, 366] width 476 height 27
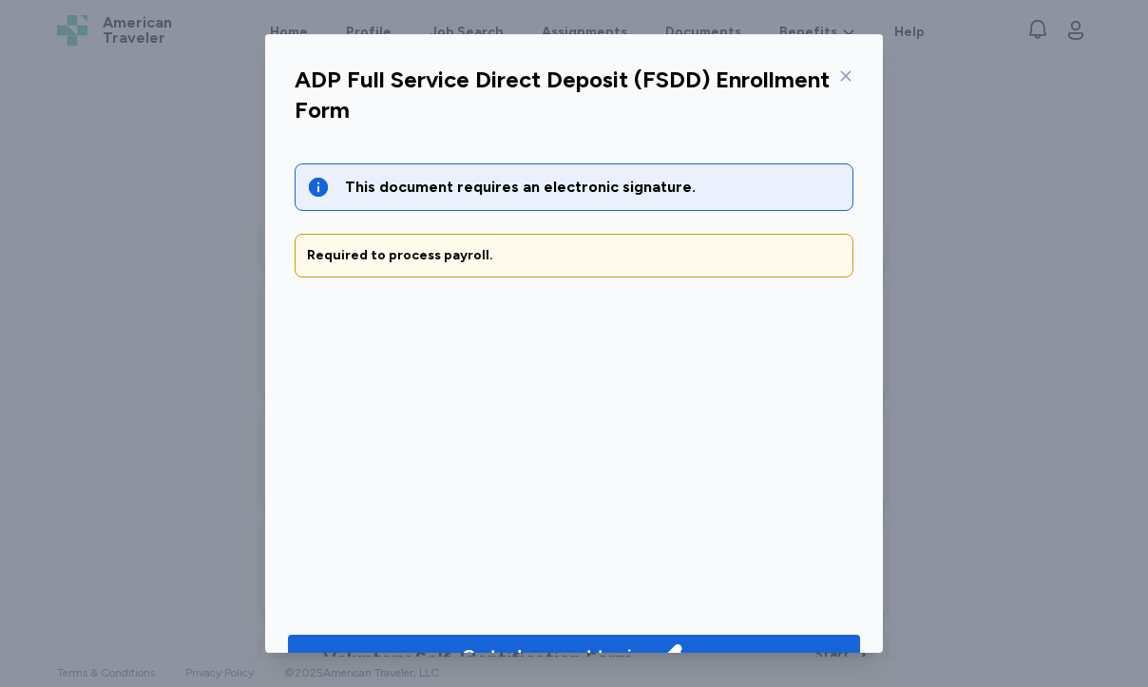
scroll to position [47, 0]
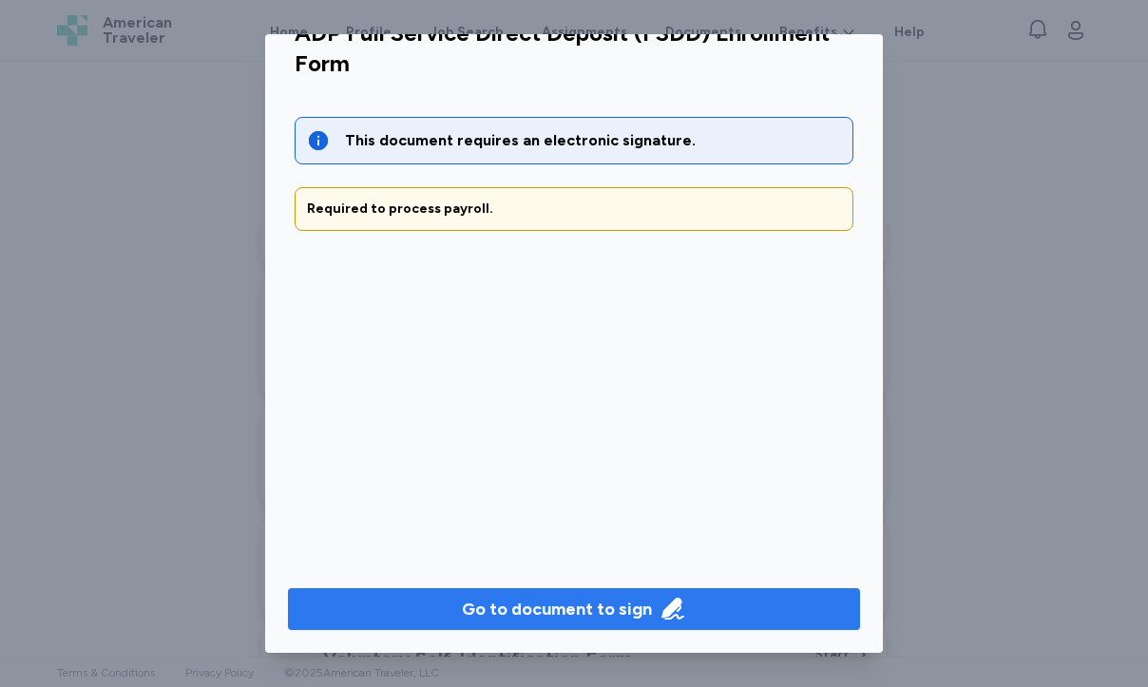
click at [706, 617] on span "Go to document to sign" at bounding box center [574, 609] width 542 height 27
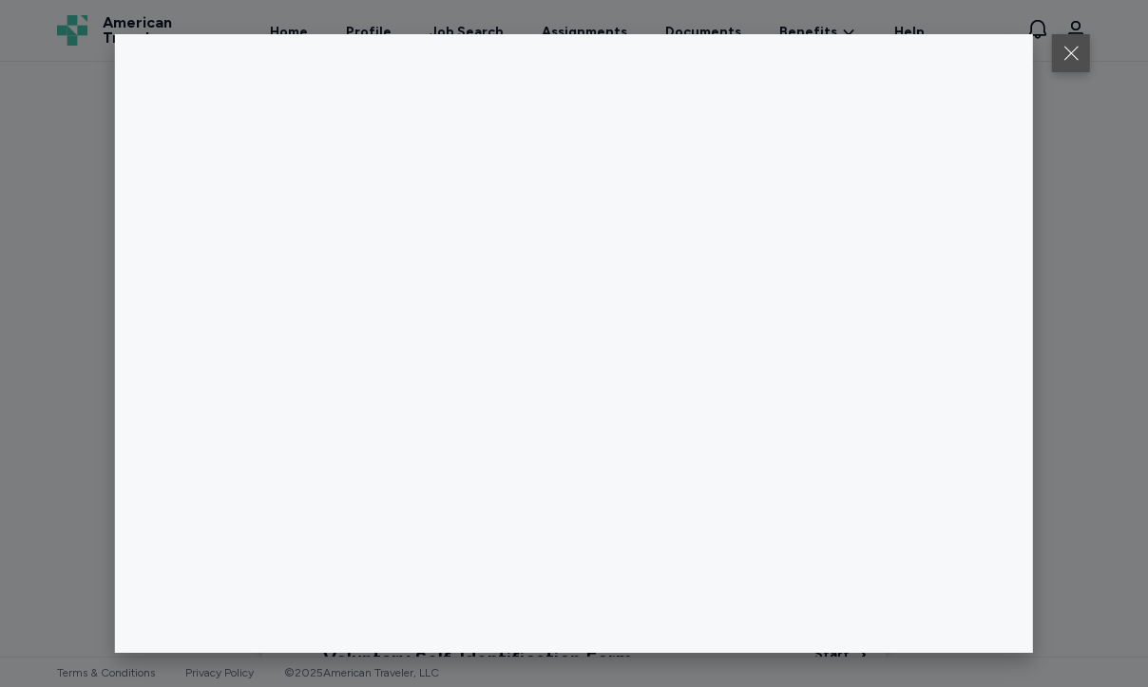
click at [1073, 56] on button at bounding box center [1071, 53] width 38 height 38
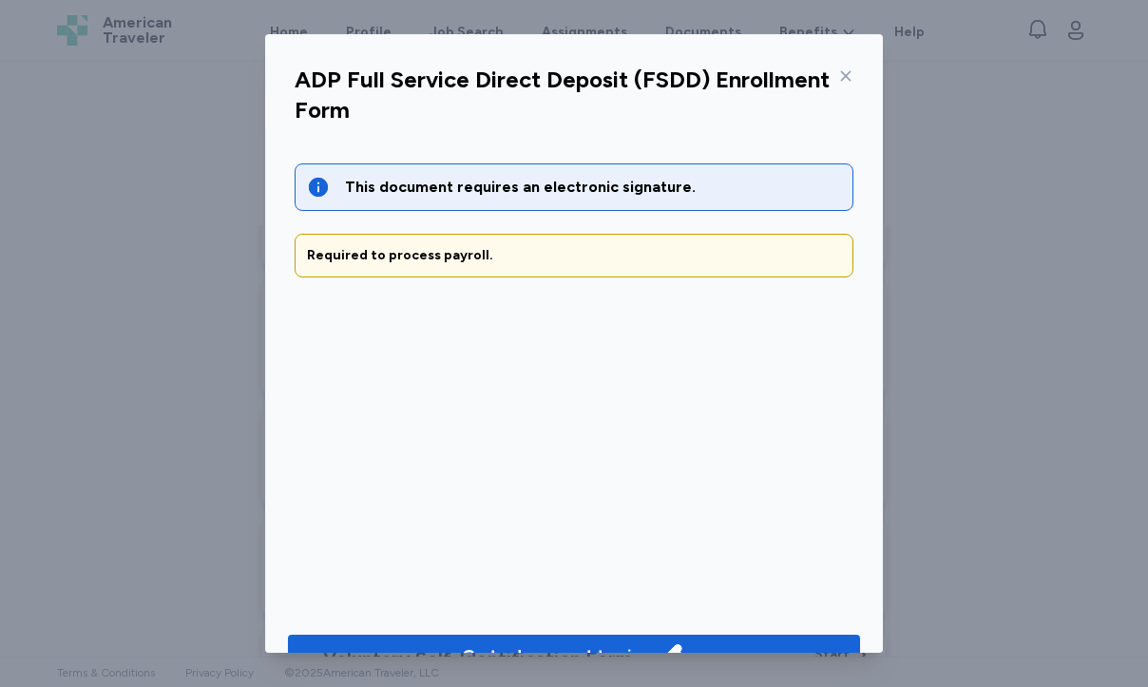
click at [841, 78] on icon at bounding box center [846, 75] width 15 height 15
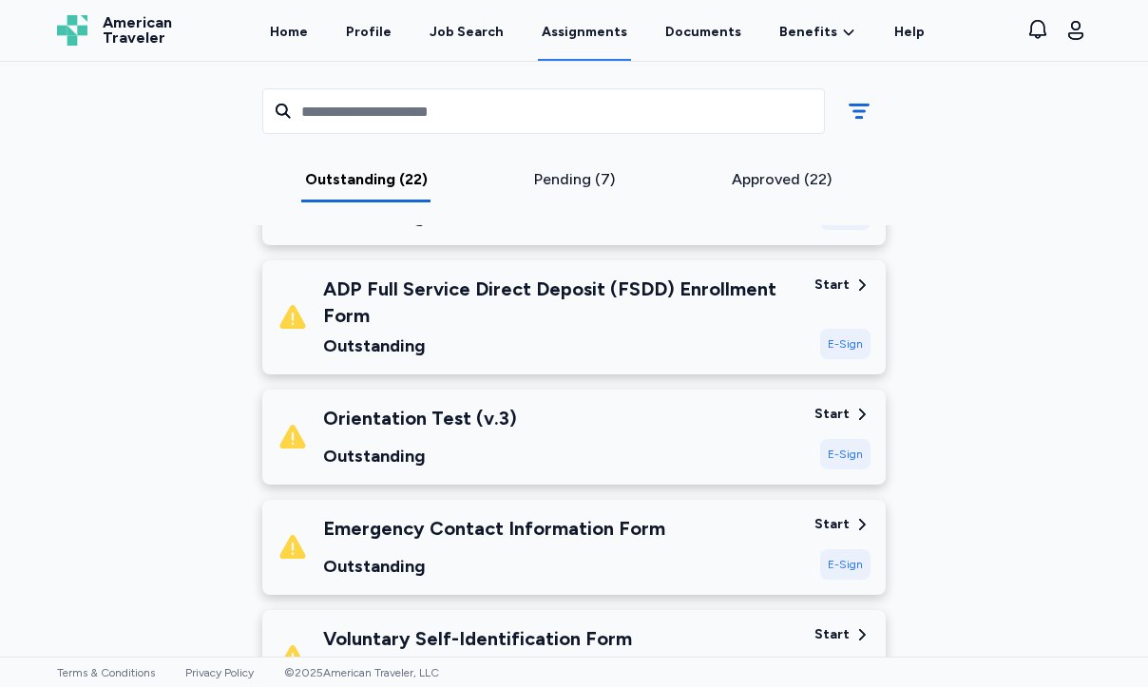
scroll to position [368, 0]
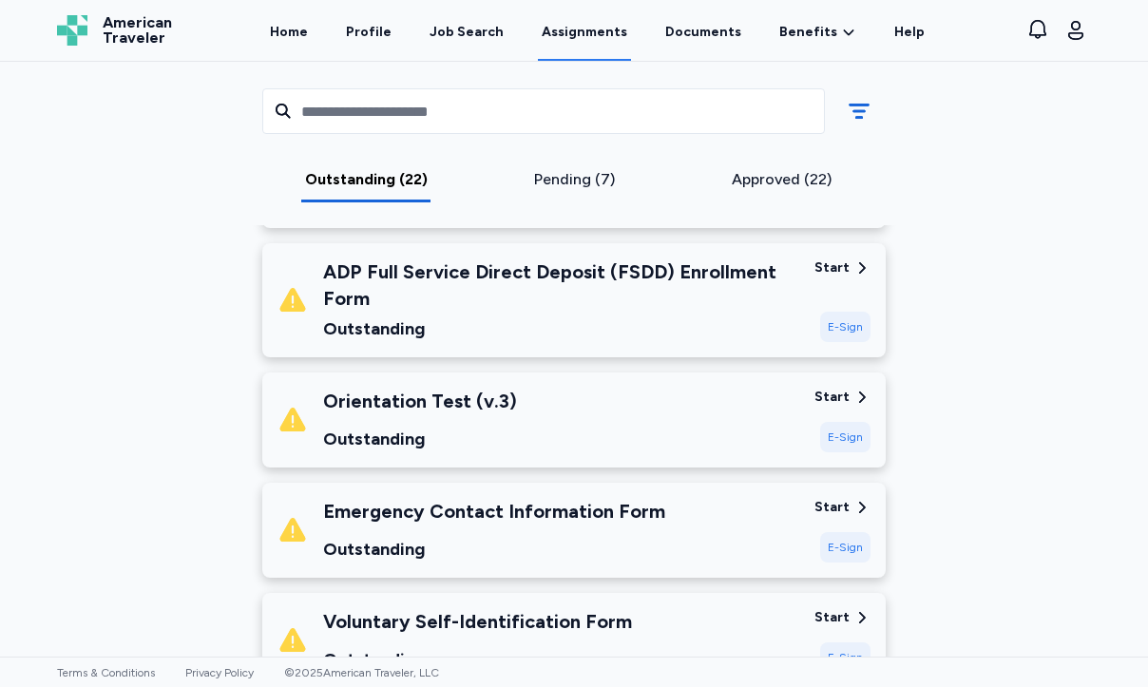
click at [630, 432] on div "Orientation Test (v.3) Outstanding" at bounding box center [539, 420] width 522 height 65
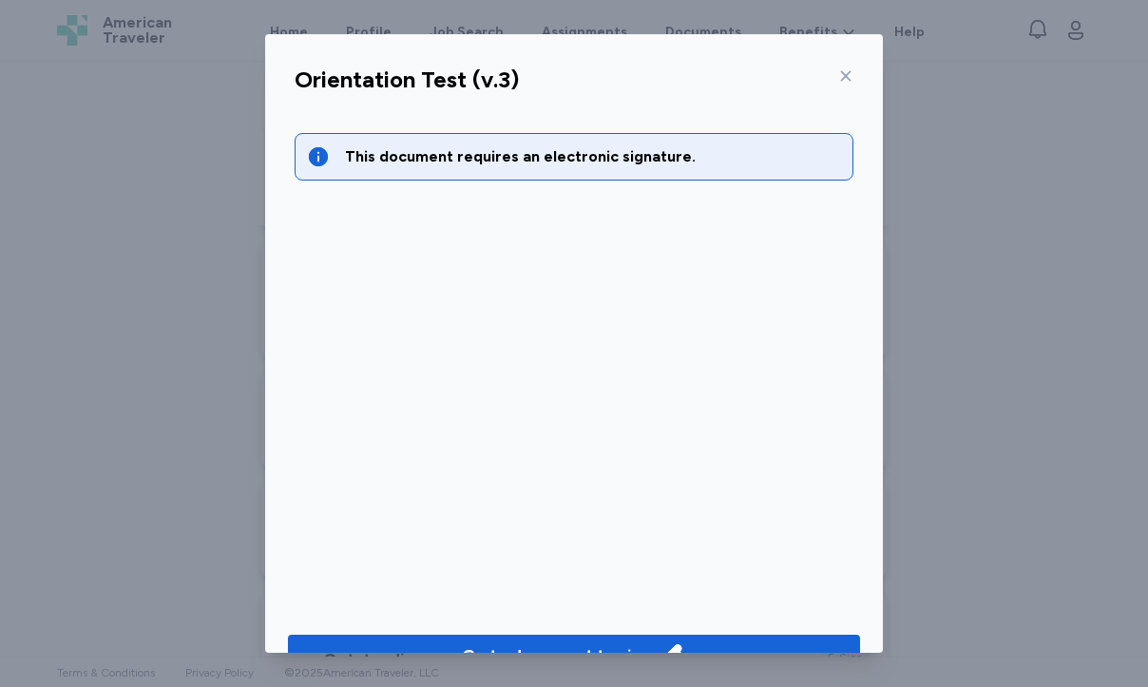
scroll to position [47, 0]
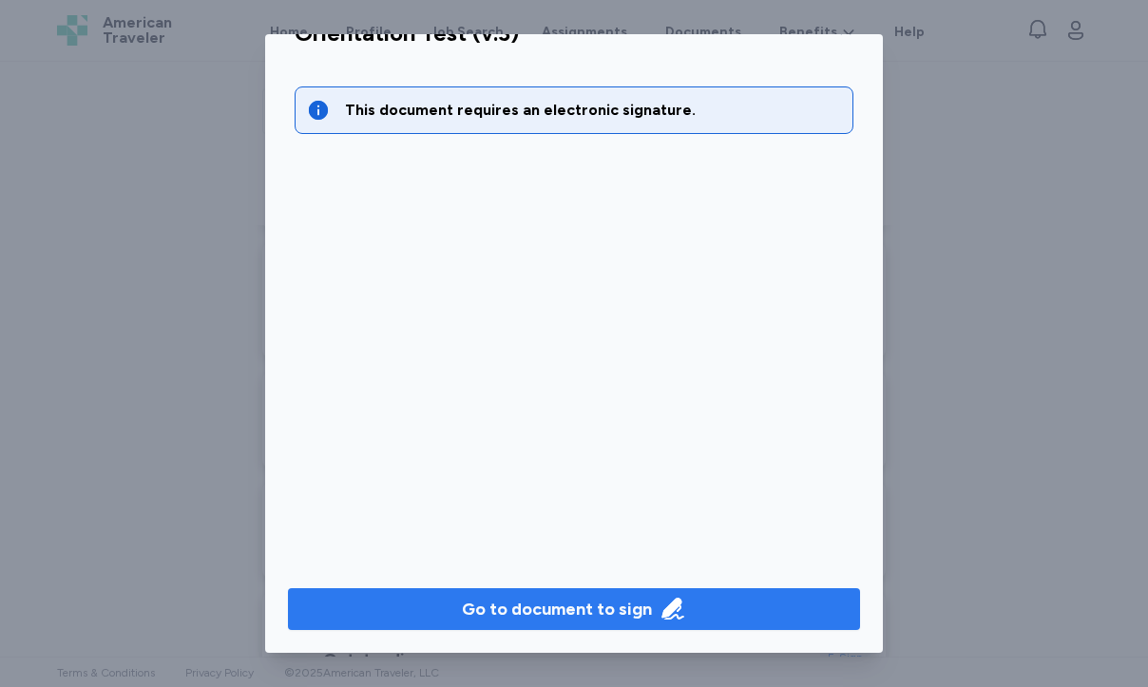
click at [584, 615] on div "Go to document to sign" at bounding box center [557, 609] width 190 height 27
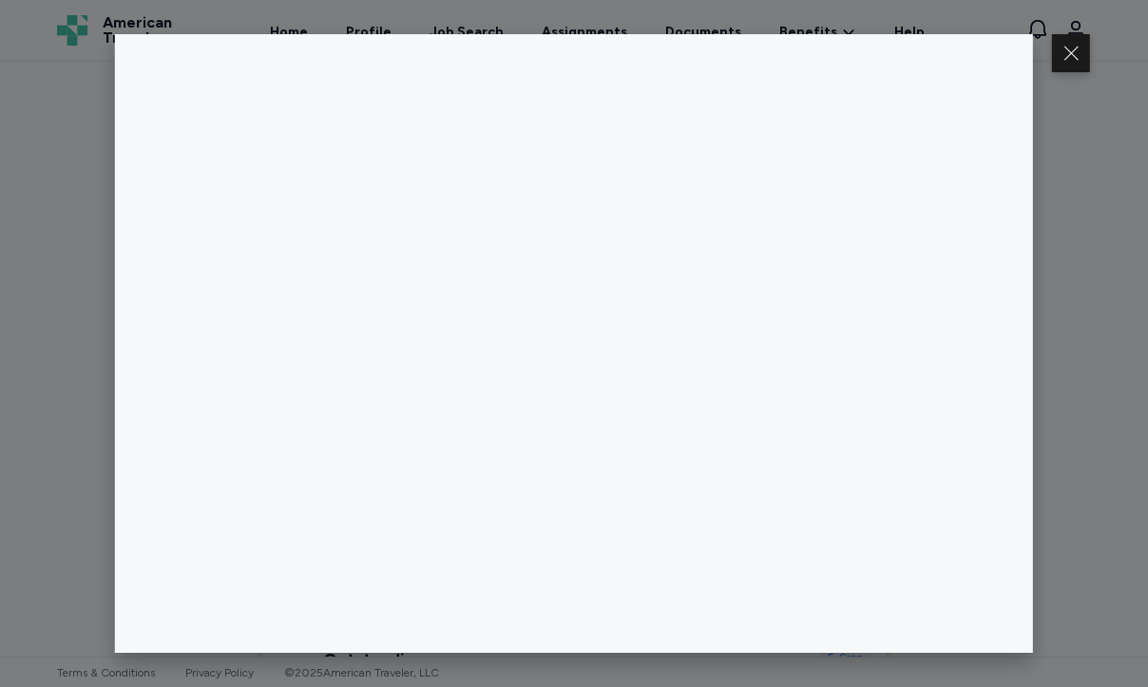
click at [80, 395] on div at bounding box center [574, 343] width 1148 height 687
click at [1073, 51] on button at bounding box center [1071, 53] width 38 height 38
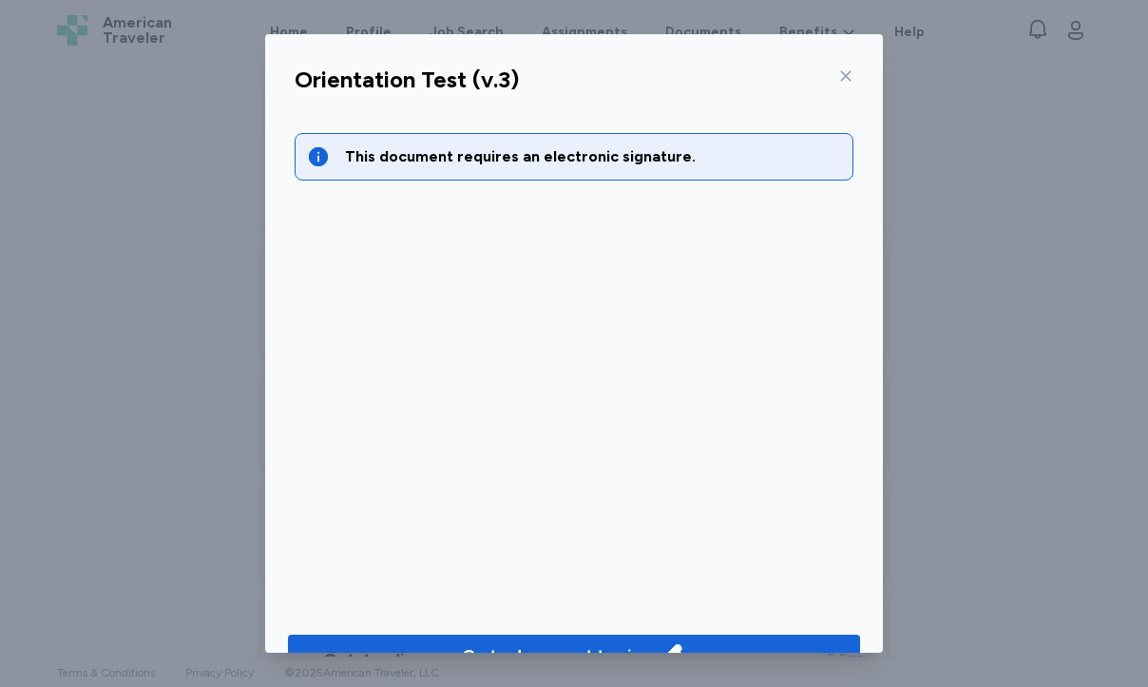
click at [847, 68] on icon at bounding box center [846, 75] width 15 height 15
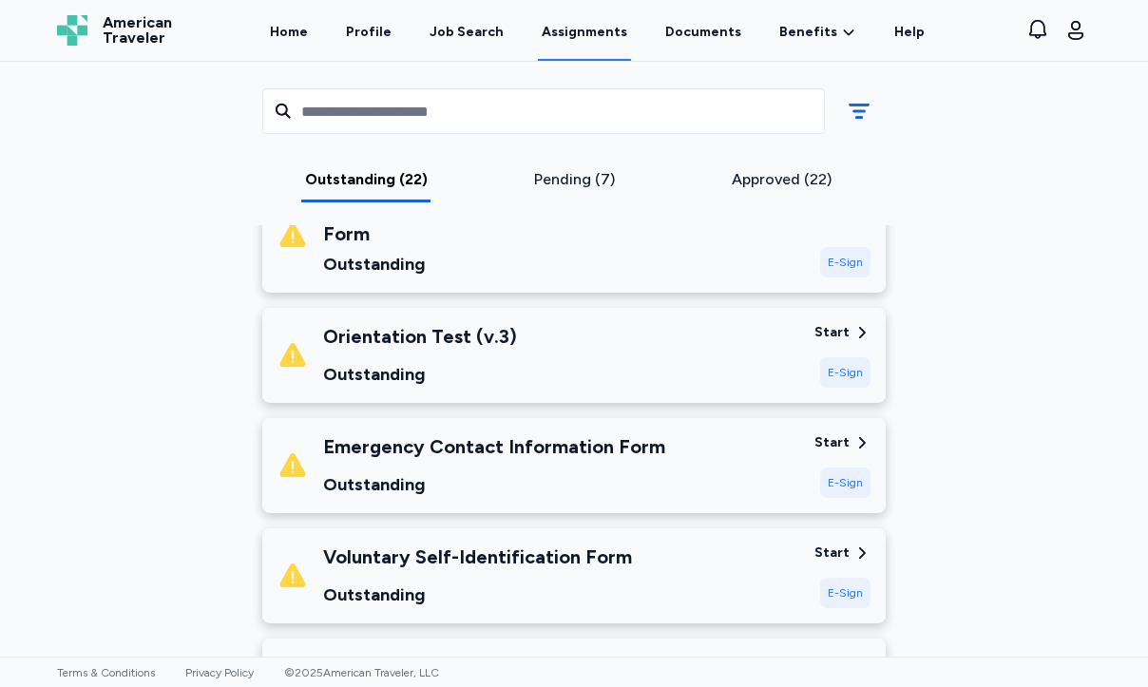
scroll to position [441, 0]
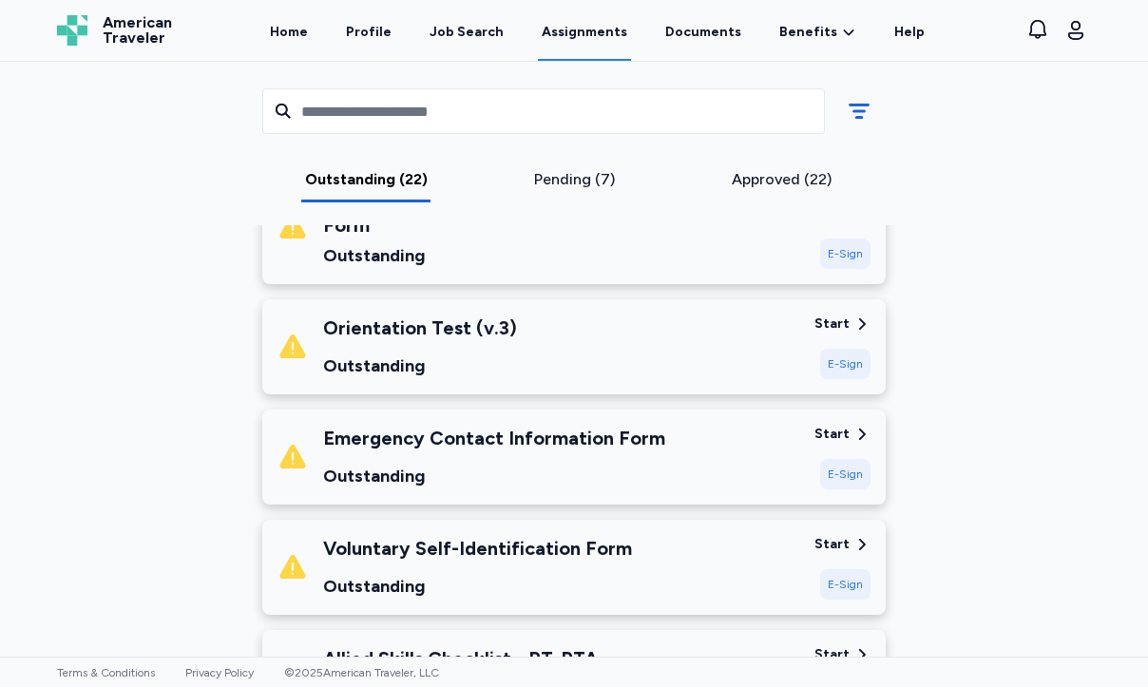
click at [513, 472] on div "Outstanding" at bounding box center [494, 476] width 342 height 27
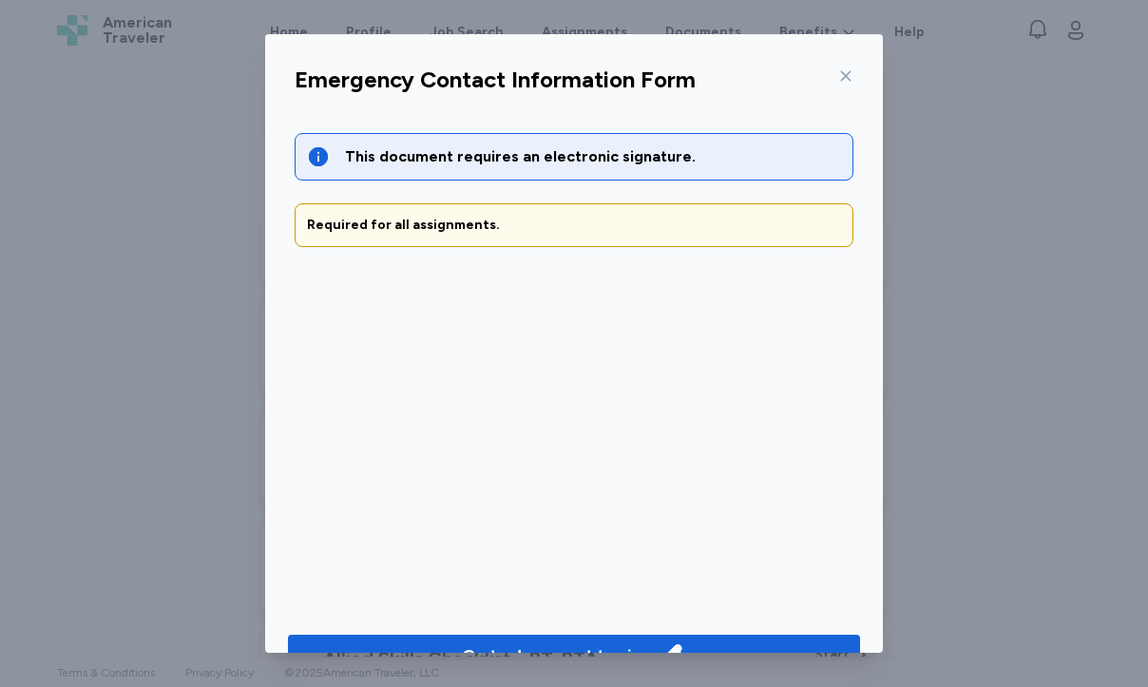
scroll to position [47, 0]
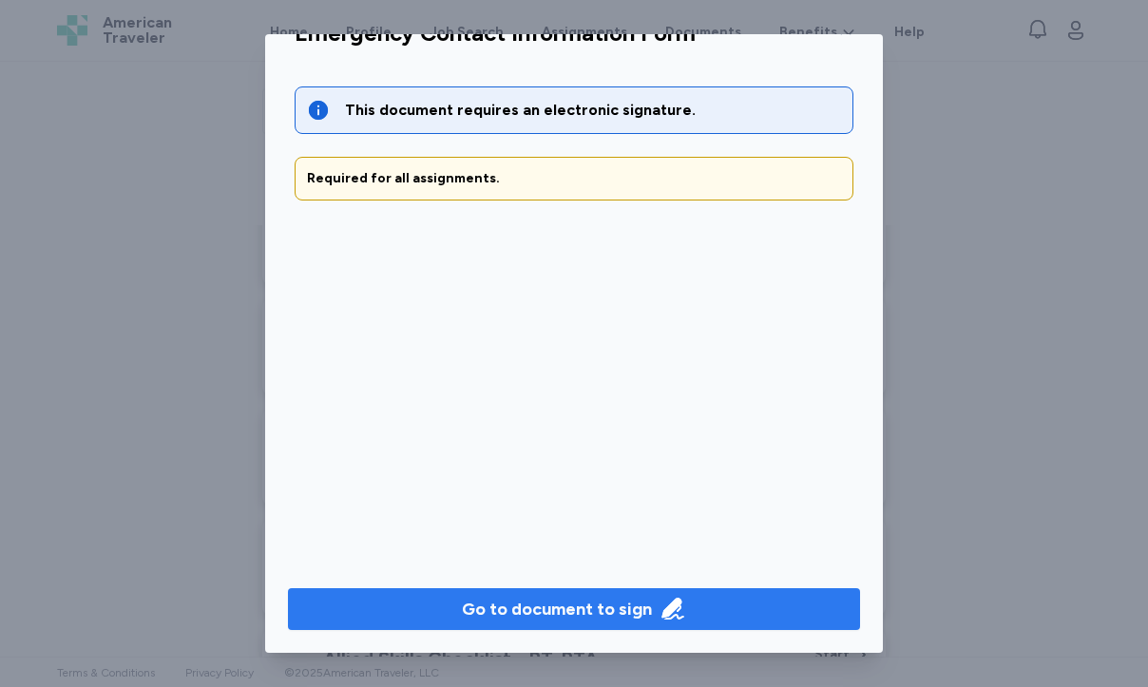
click at [515, 611] on div "Go to document to sign" at bounding box center [557, 609] width 190 height 27
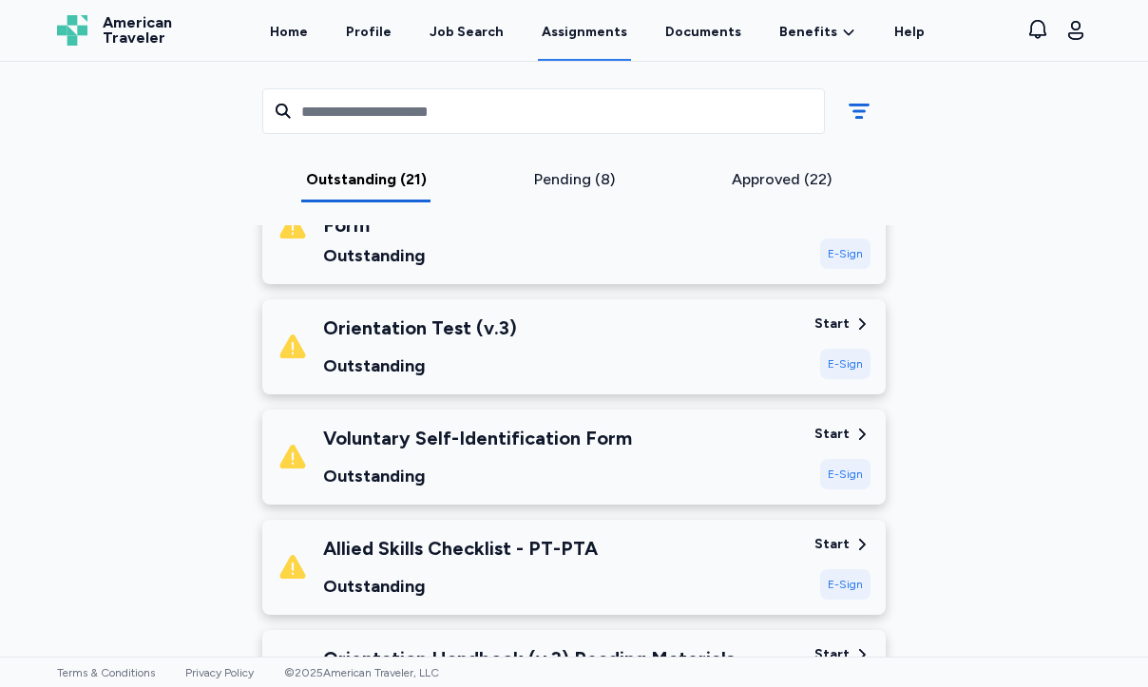
click at [589, 449] on div "Voluntary Self-Identification Form" at bounding box center [477, 438] width 309 height 27
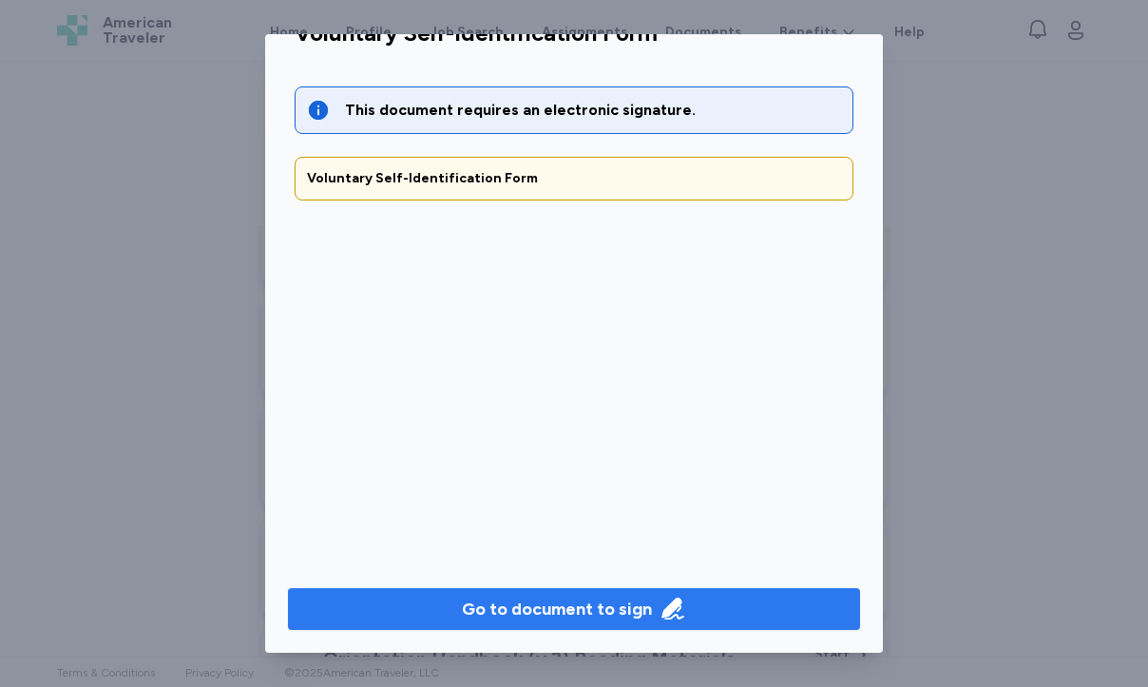
click at [594, 623] on button "Go to document to sign" at bounding box center [574, 609] width 572 height 42
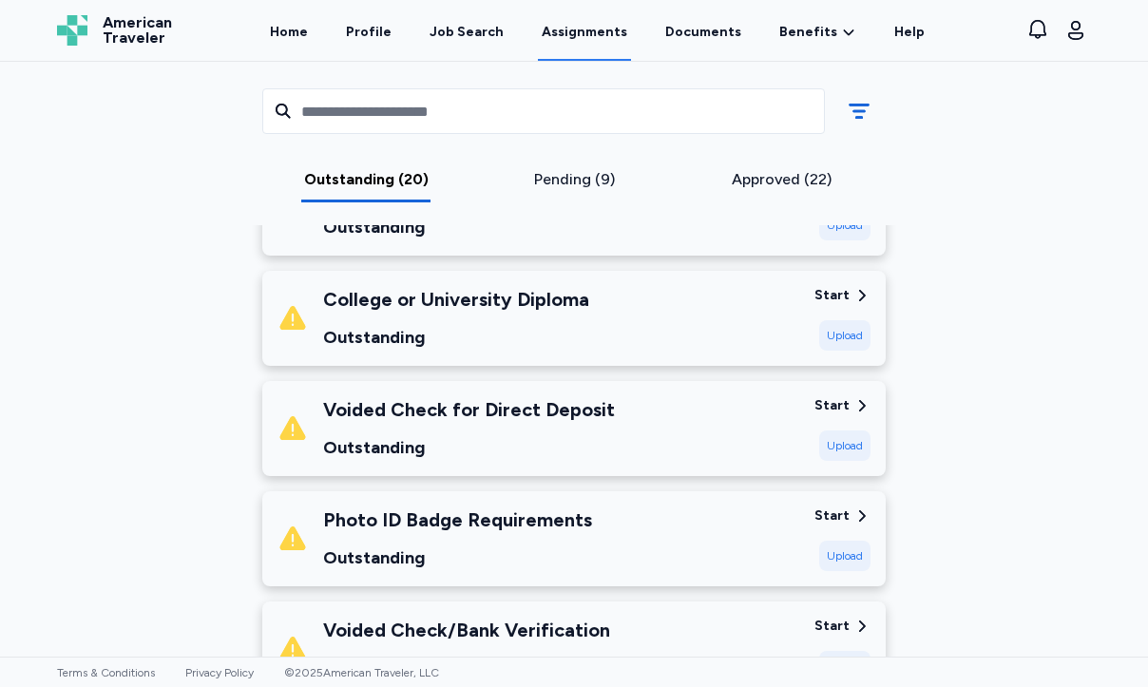
scroll to position [1459, 0]
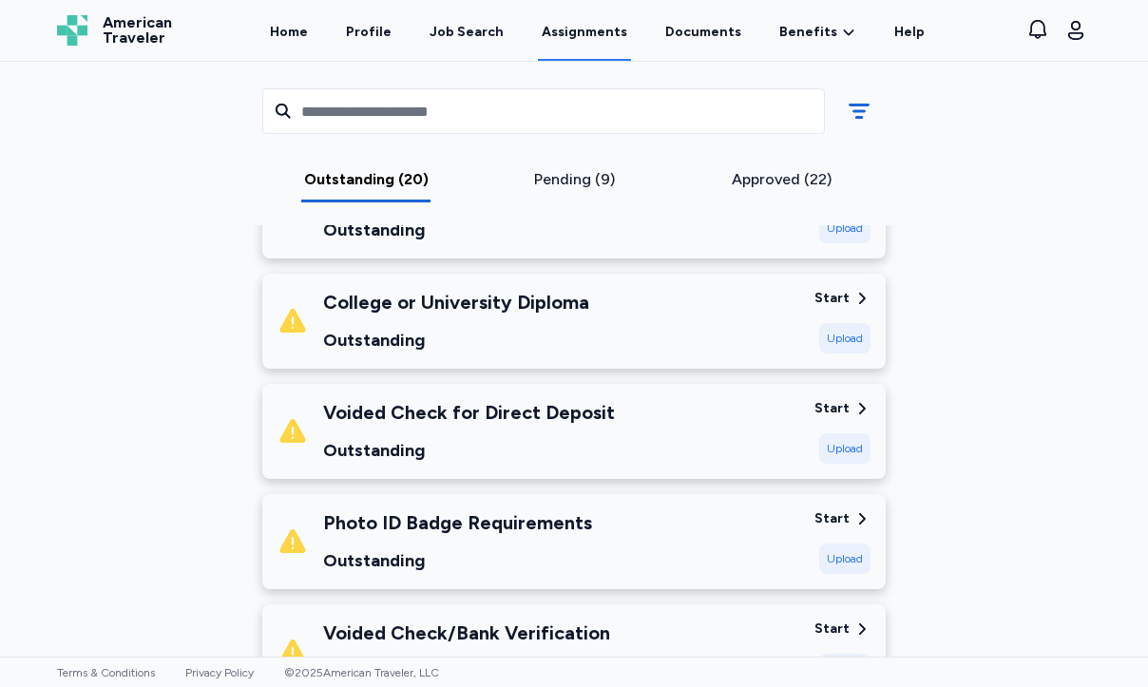
click at [559, 342] on div "Outstanding" at bounding box center [456, 340] width 266 height 27
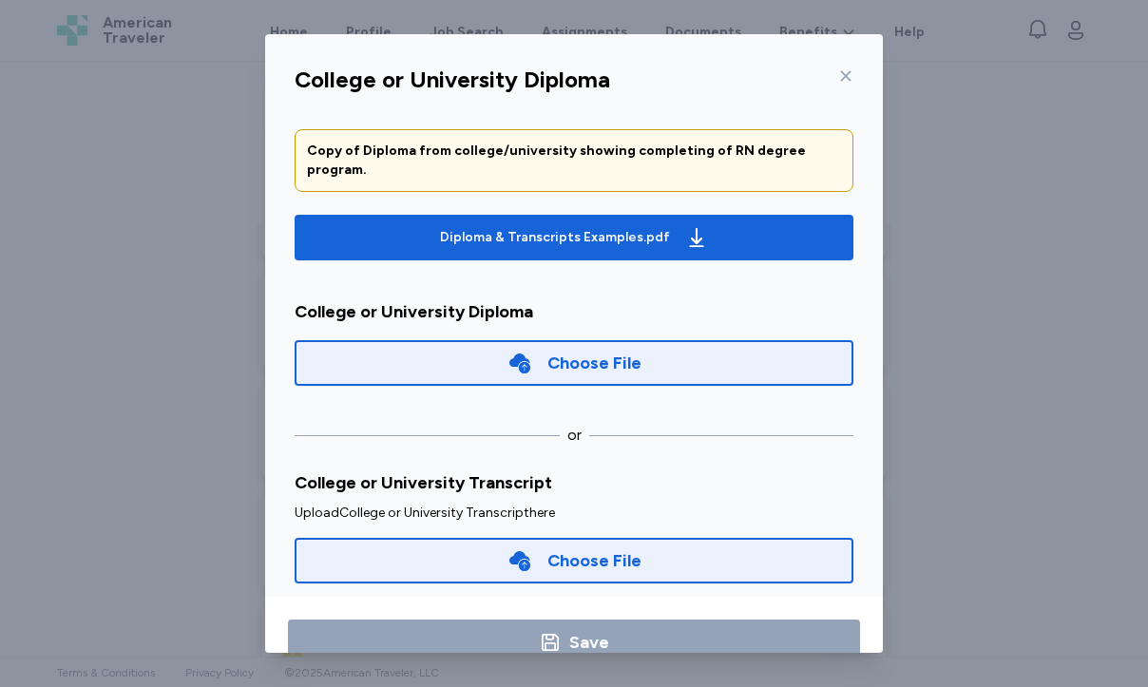
scroll to position [0, 0]
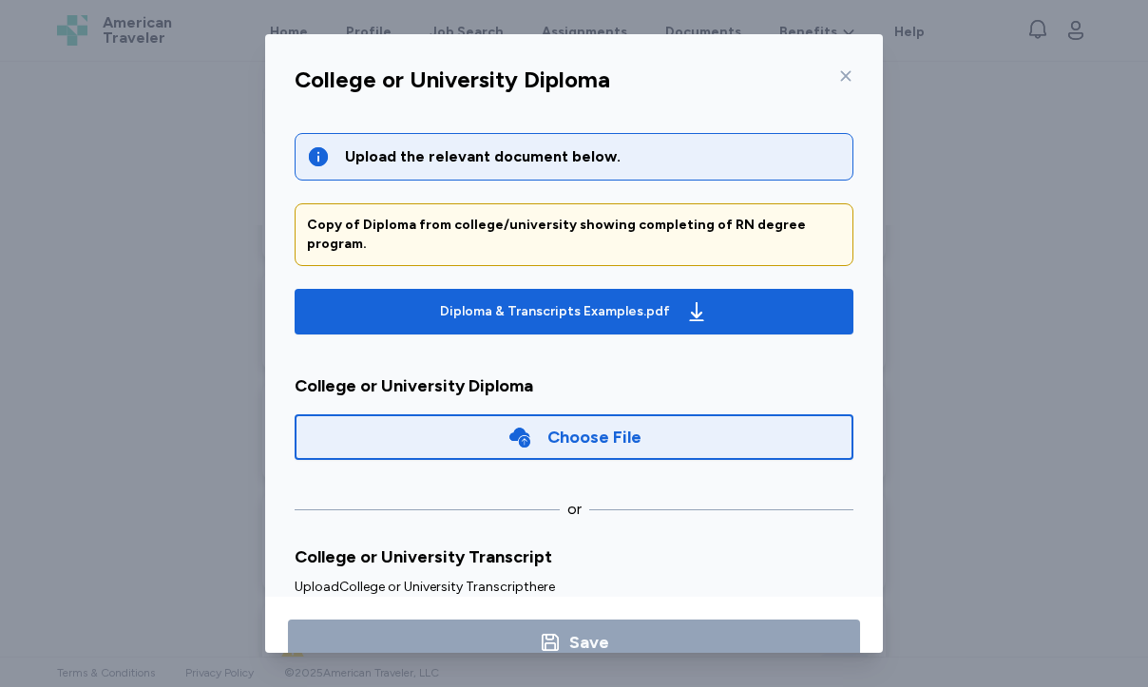
click at [853, 68] on icon at bounding box center [846, 75] width 15 height 15
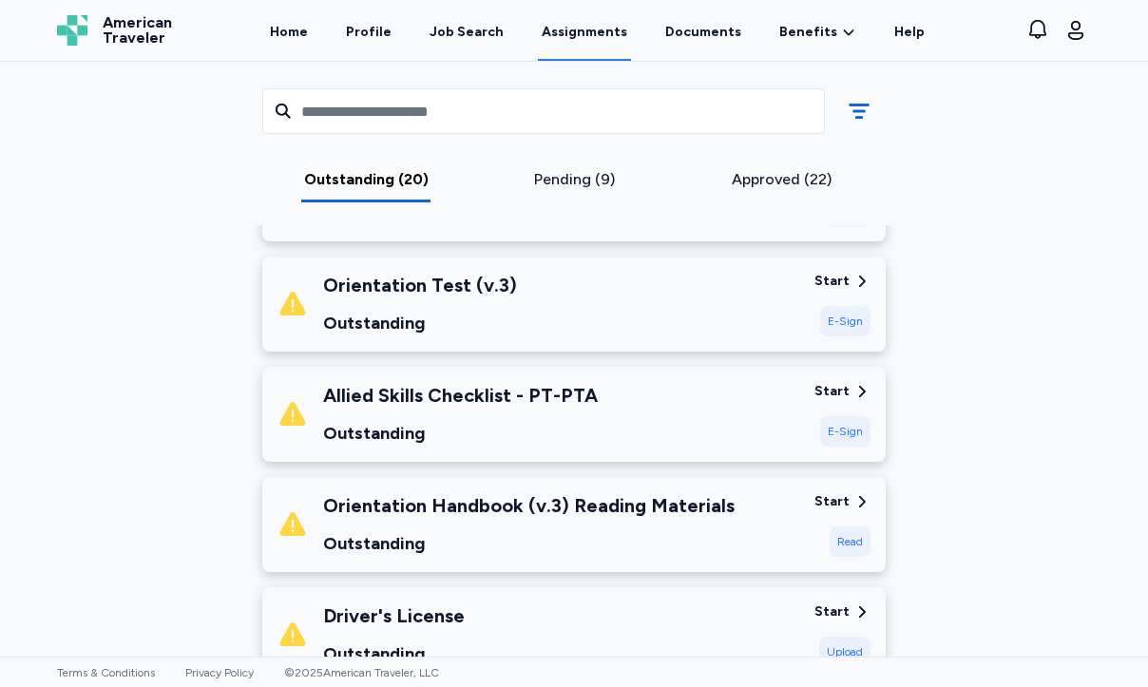
scroll to position [518, 0]
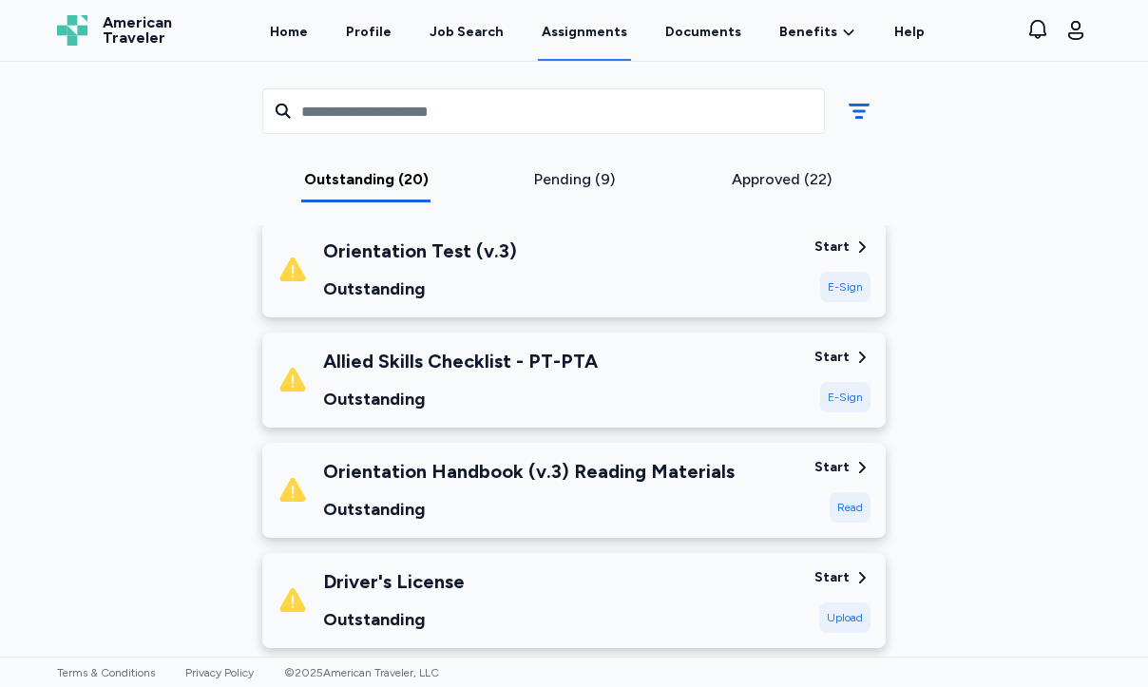
click at [696, 406] on div "Allied Skills Checklist - PT-PTA Outstanding" at bounding box center [539, 380] width 522 height 65
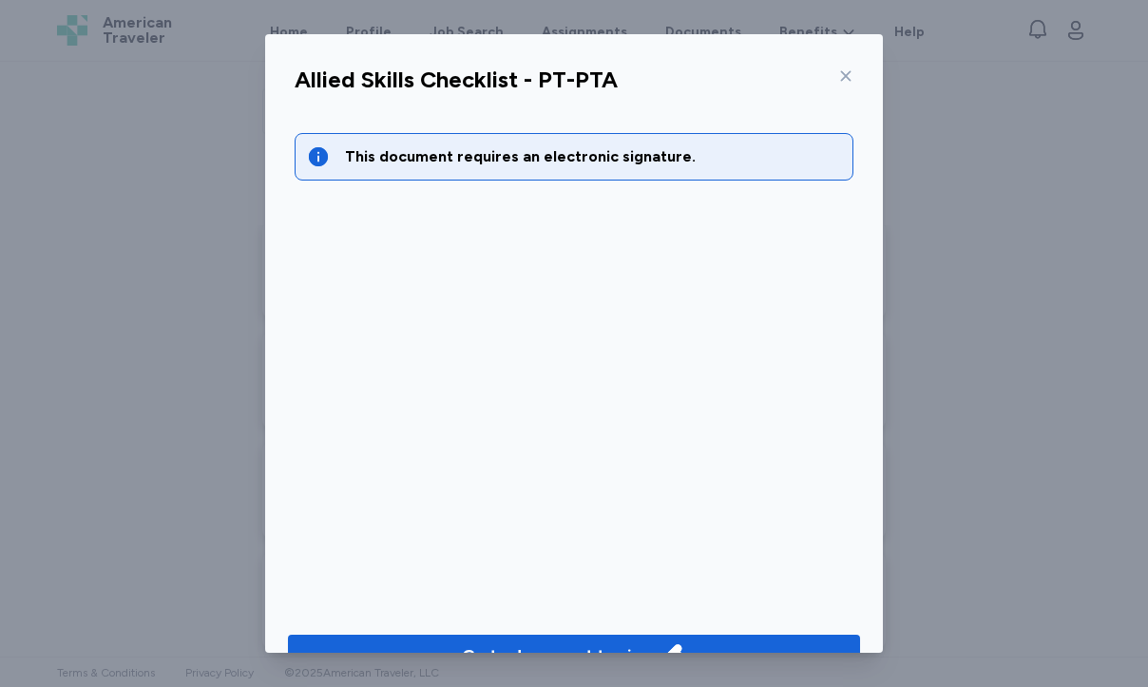
scroll to position [47, 0]
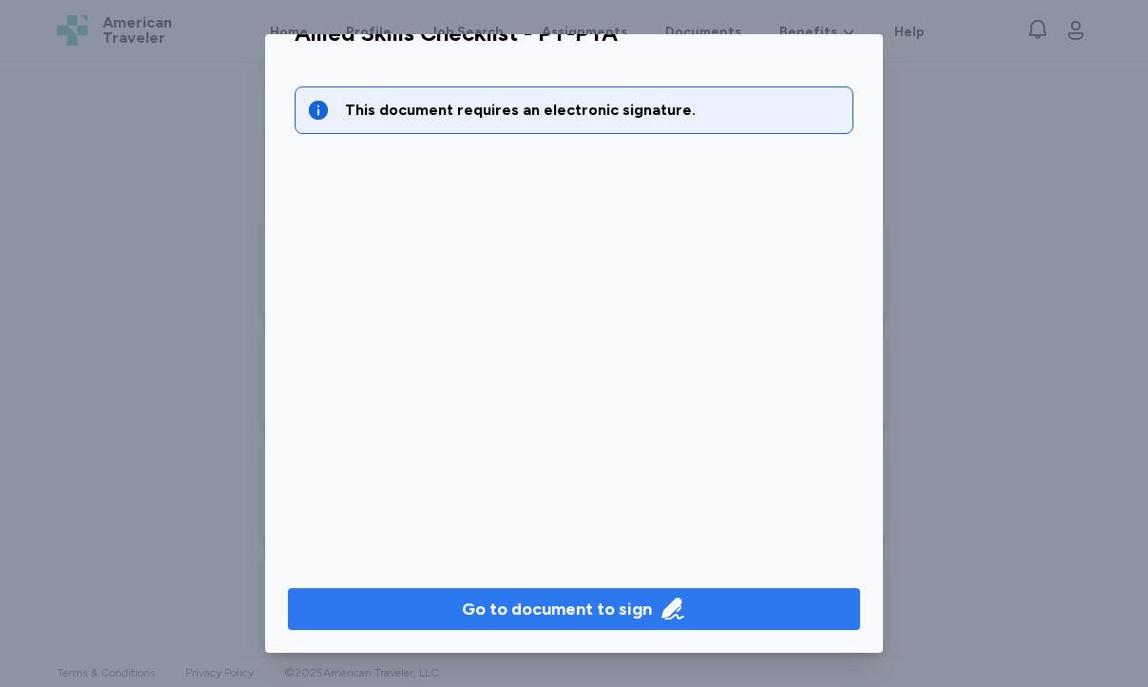
click at [728, 600] on span "Go to document to sign" at bounding box center [574, 609] width 542 height 27
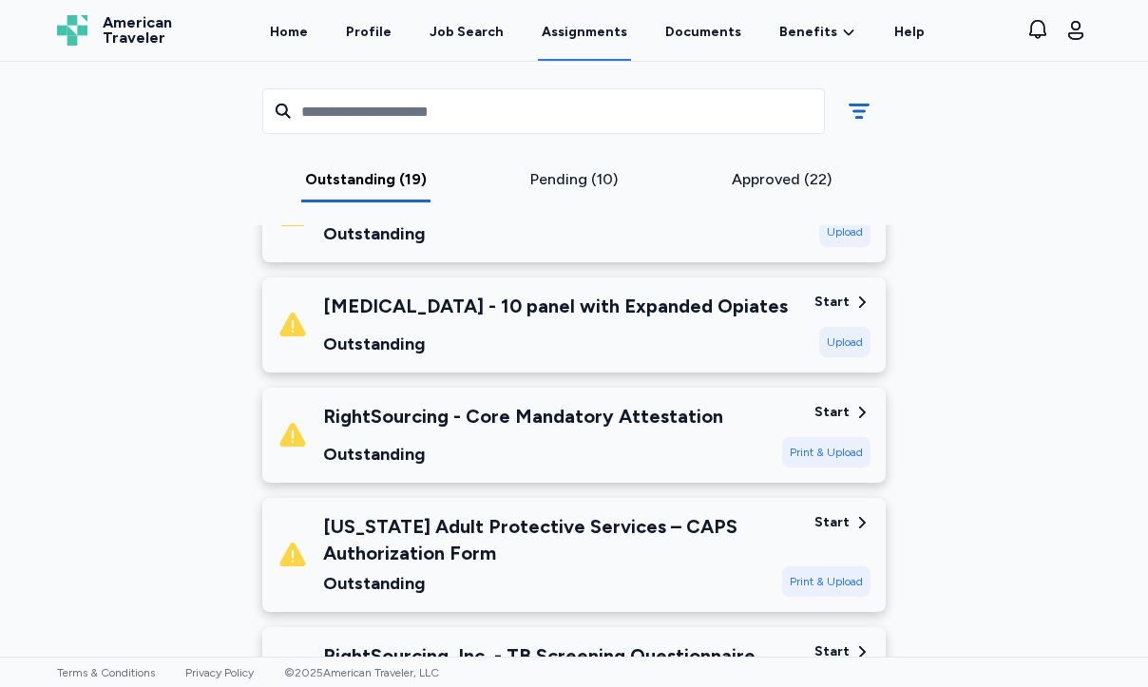
scroll to position [2021, 0]
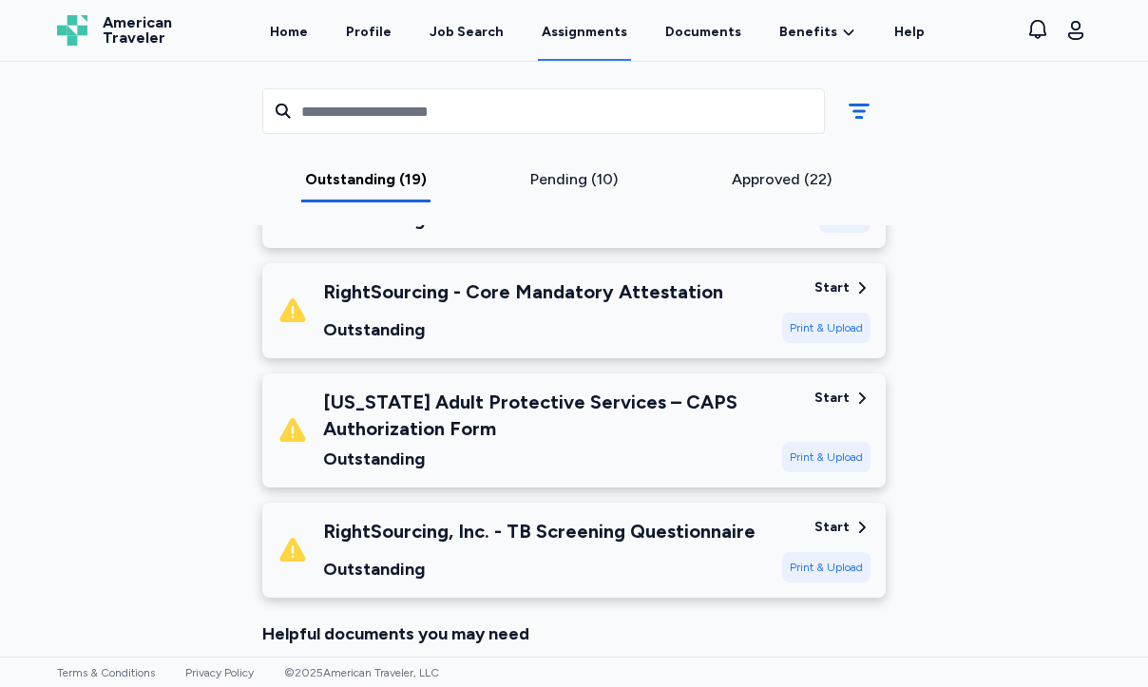
click at [528, 333] on div "Outstanding" at bounding box center [523, 330] width 400 height 27
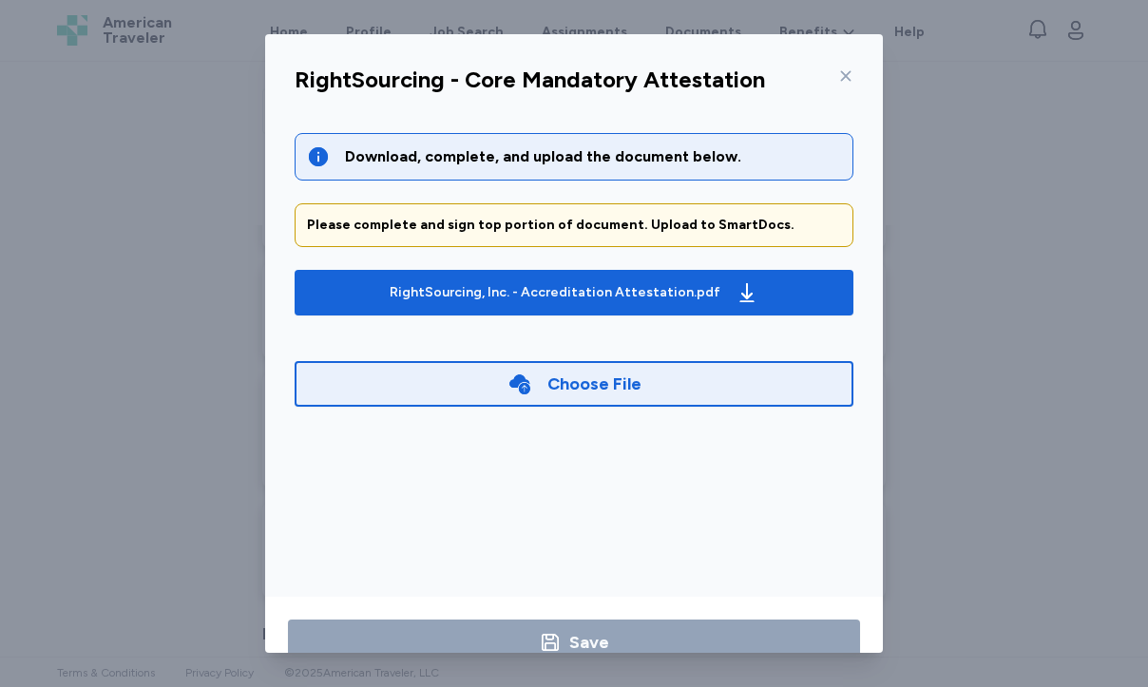
click at [854, 78] on div "RightSourcing - Core Mandatory Attestation" at bounding box center [574, 85] width 589 height 49
click at [839, 73] on icon at bounding box center [846, 75] width 15 height 15
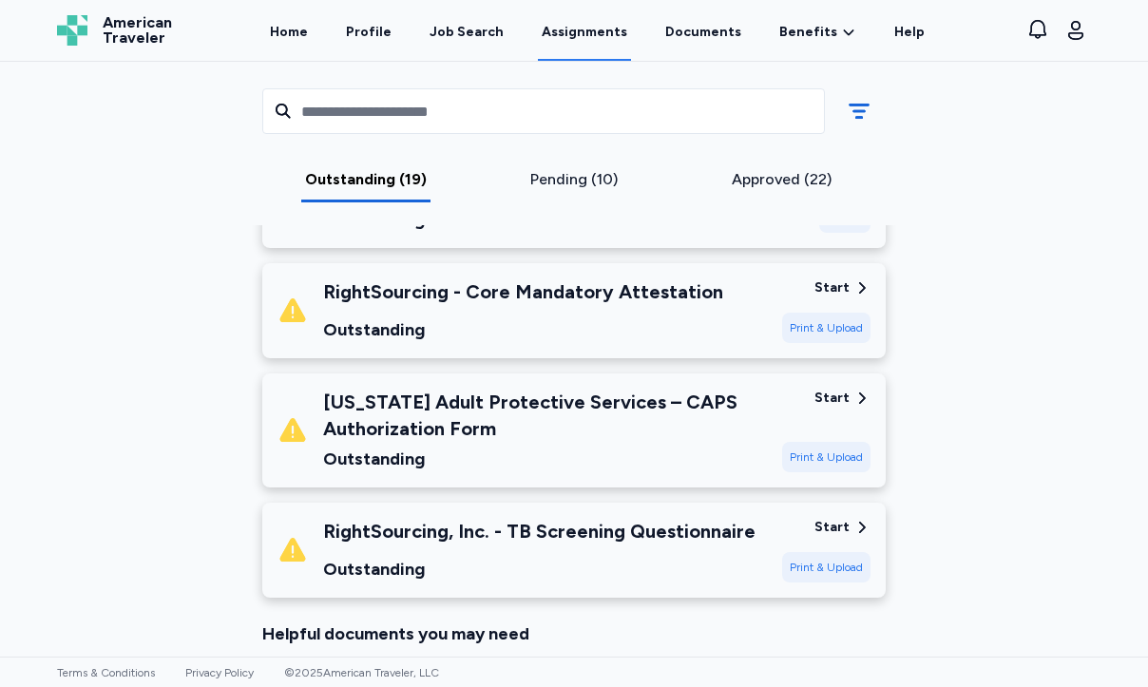
click at [624, 450] on div "Outstanding" at bounding box center [545, 459] width 444 height 27
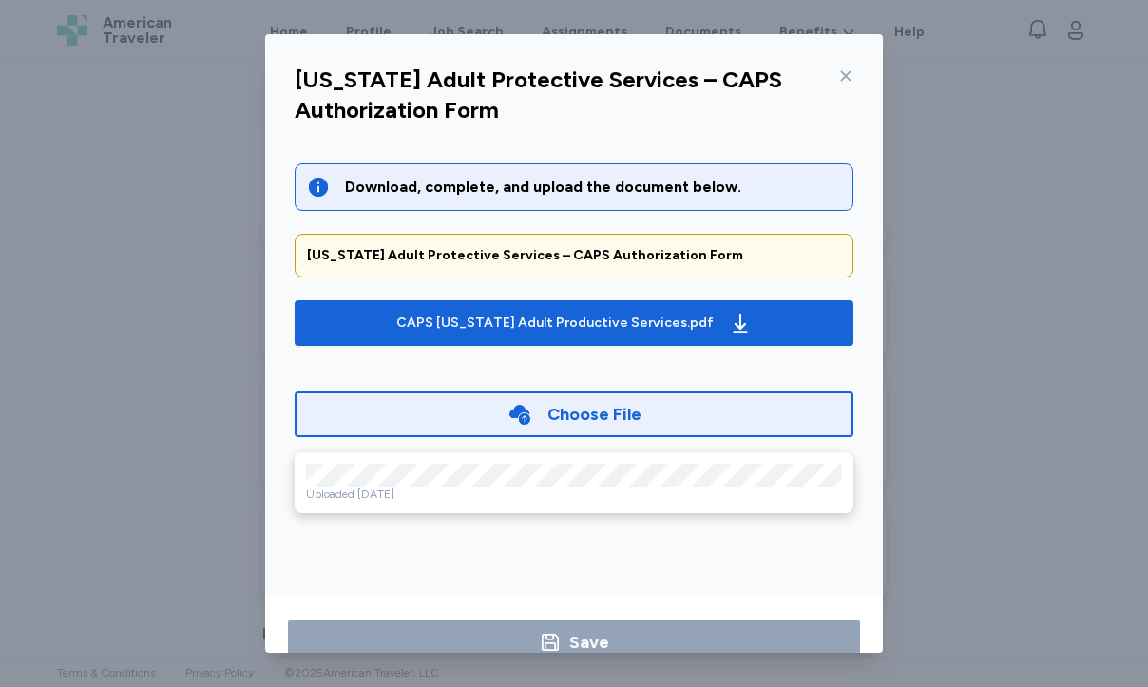
click at [971, 117] on div "[US_STATE] Adult Protective Services – CAPS Authorization Form Download, comple…" at bounding box center [574, 343] width 1148 height 687
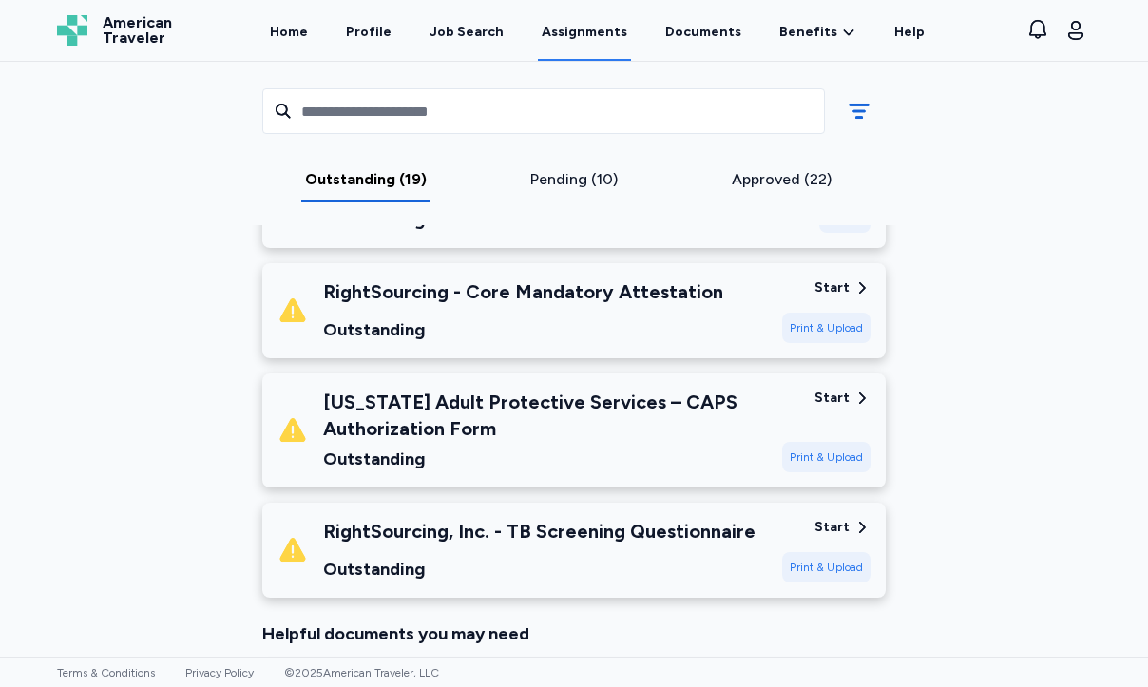
click at [664, 535] on div "RightSourcing, Inc. - TB Screening Questionnaire" at bounding box center [539, 531] width 433 height 27
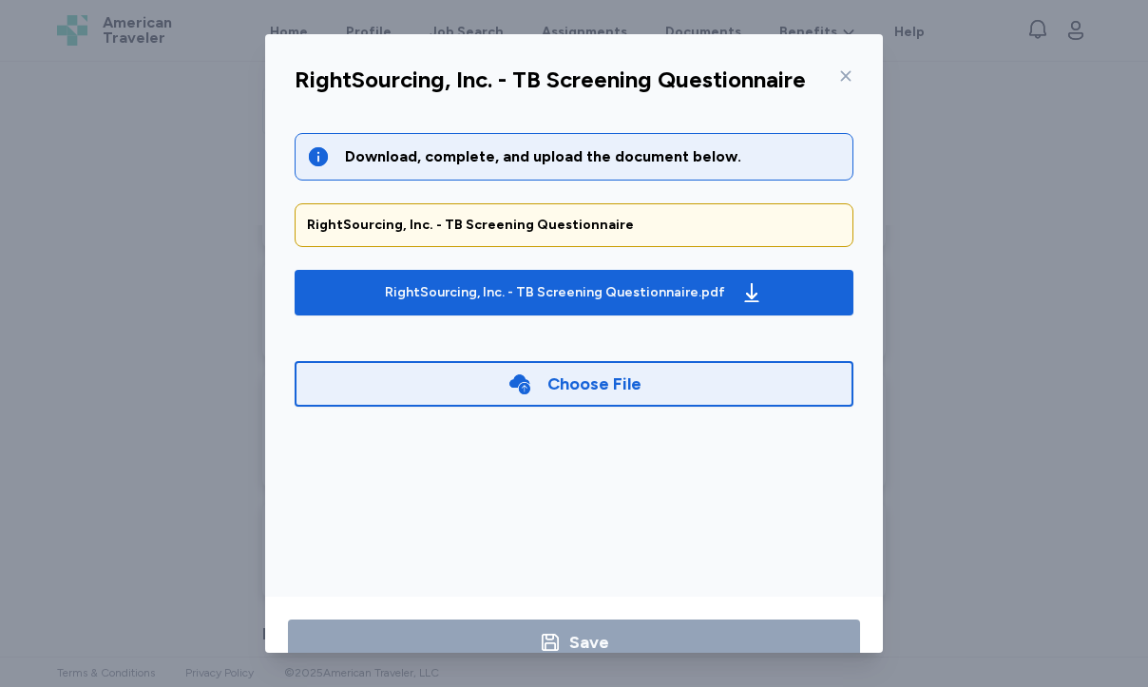
click at [920, 395] on div "RightSourcing, Inc. - TB Screening Questionnaire Download, complete, and upload…" at bounding box center [574, 343] width 1148 height 687
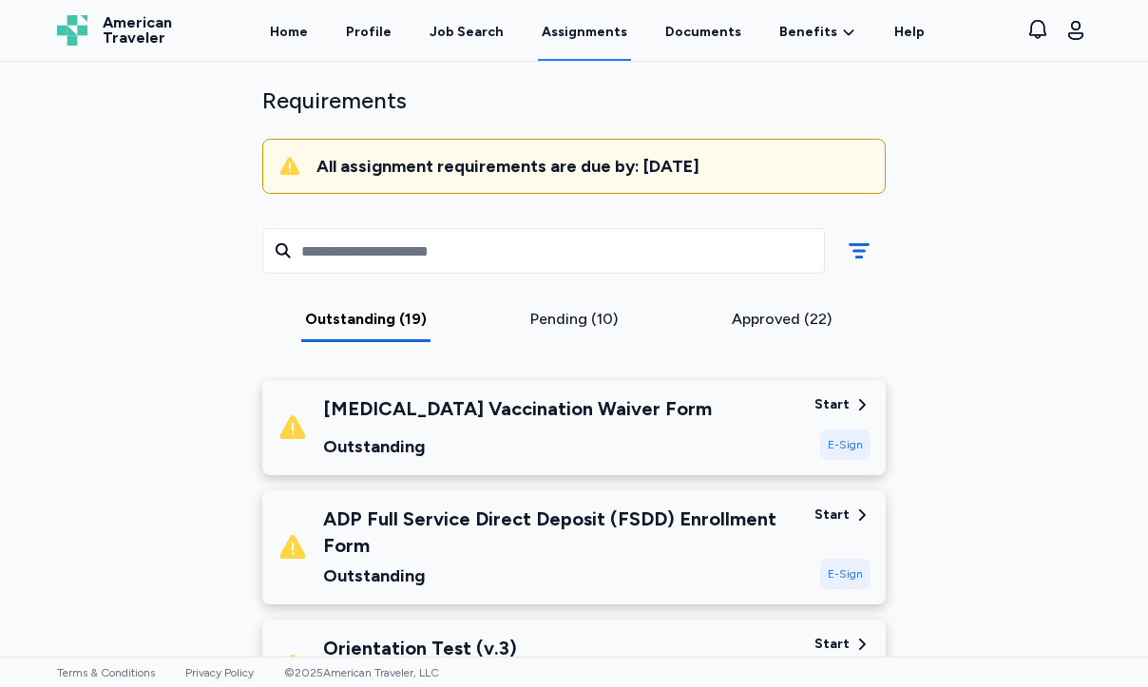
scroll to position [124, 0]
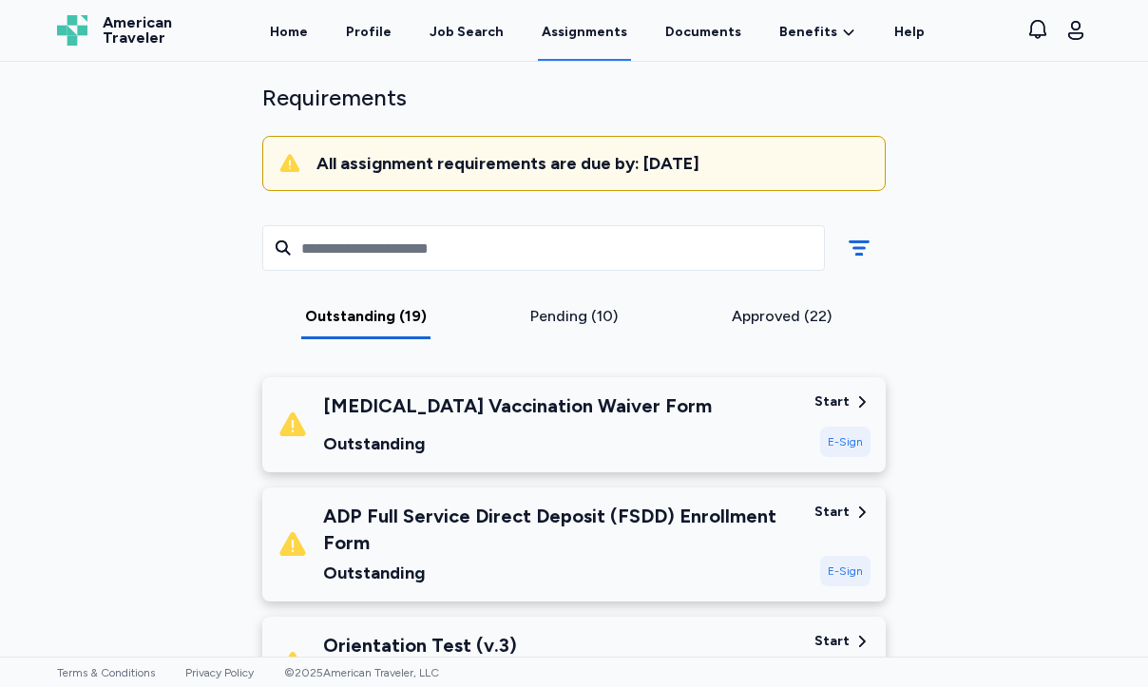
click at [600, 318] on div "Pending (10)" at bounding box center [574, 316] width 193 height 23
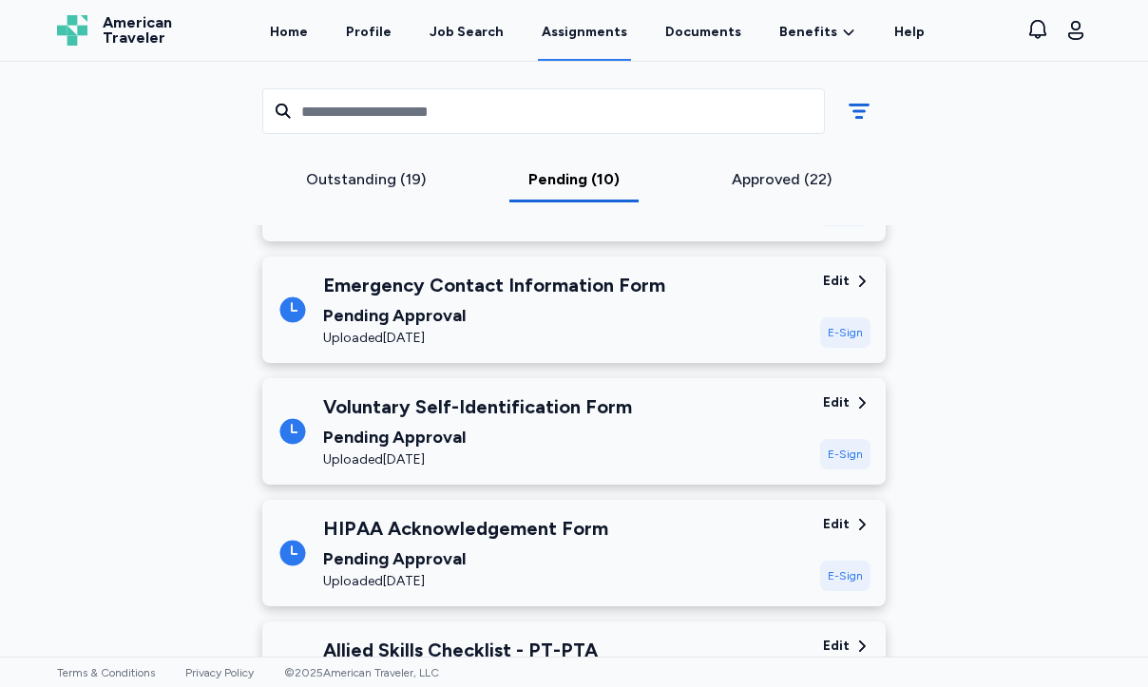
scroll to position [1117, 0]
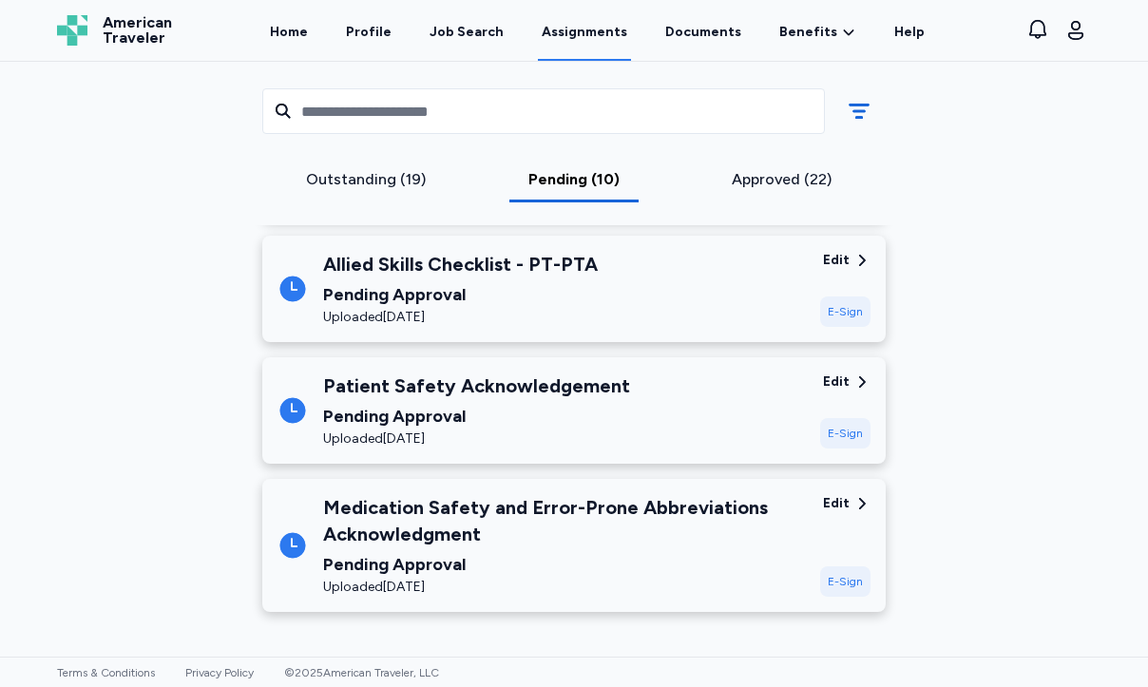
click at [364, 183] on div "Outstanding (19)" at bounding box center [366, 179] width 193 height 23
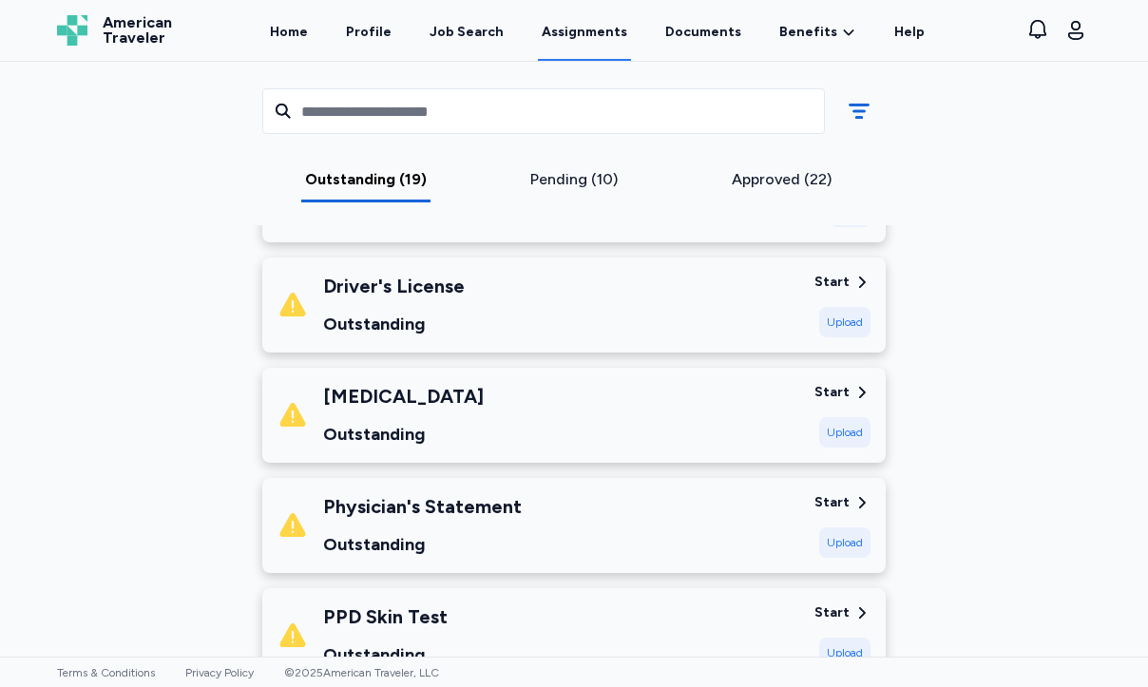
scroll to position [708, 0]
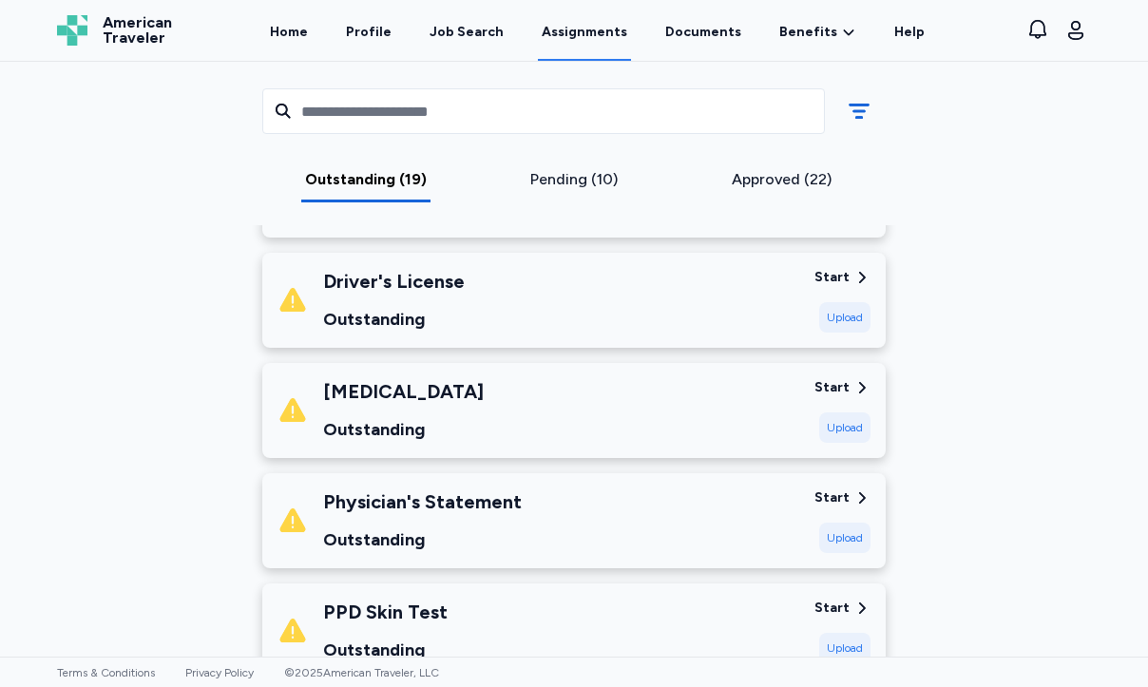
click at [578, 527] on div "Physician's Statement Outstanding" at bounding box center [539, 521] width 522 height 65
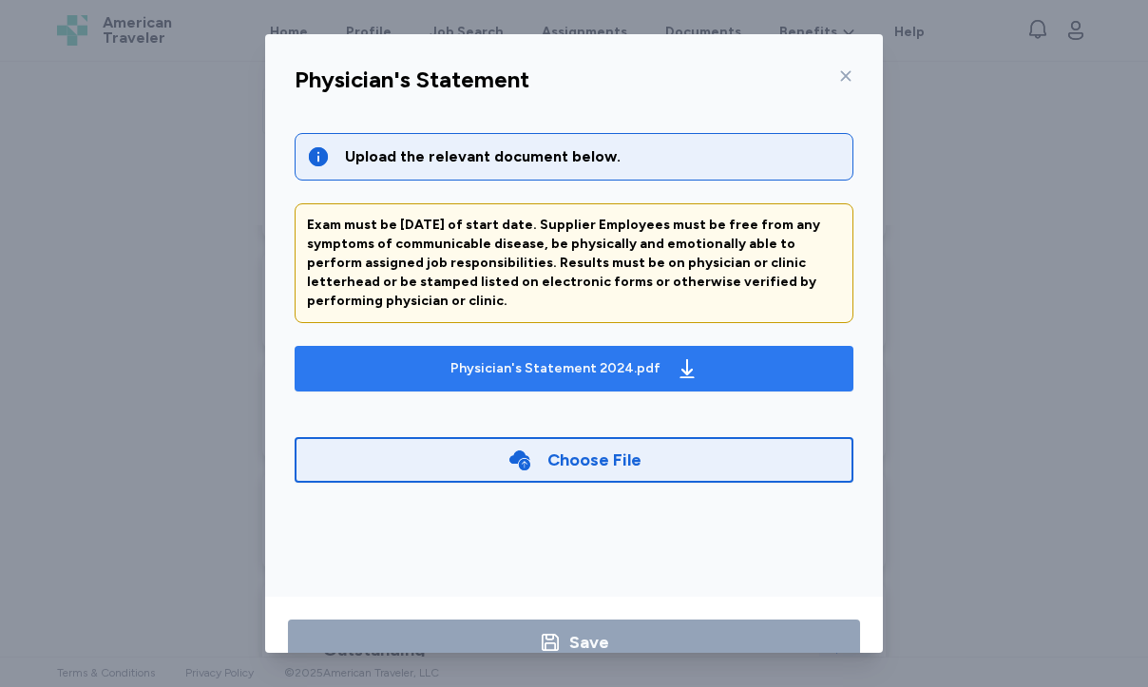
click at [673, 378] on div "Physician's Statement 2024.pdf" at bounding box center [575, 369] width 256 height 30
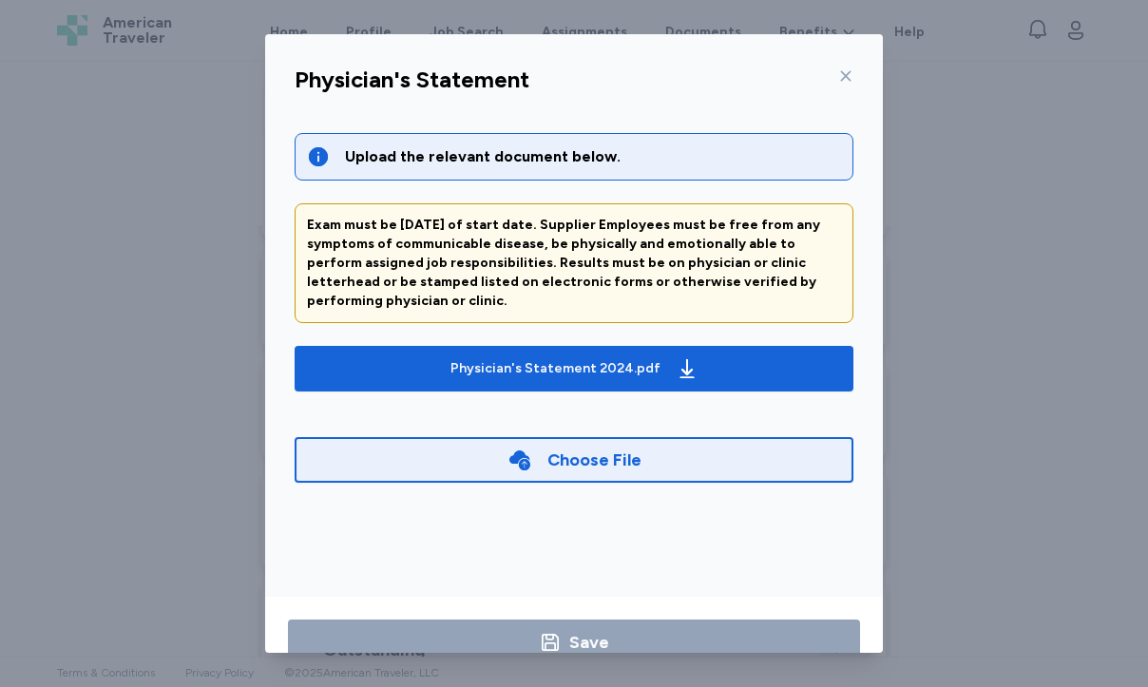
click at [131, 320] on div "Physician's Statement Upload the relevant document below. Exam must be [DATE] o…" at bounding box center [574, 343] width 1148 height 687
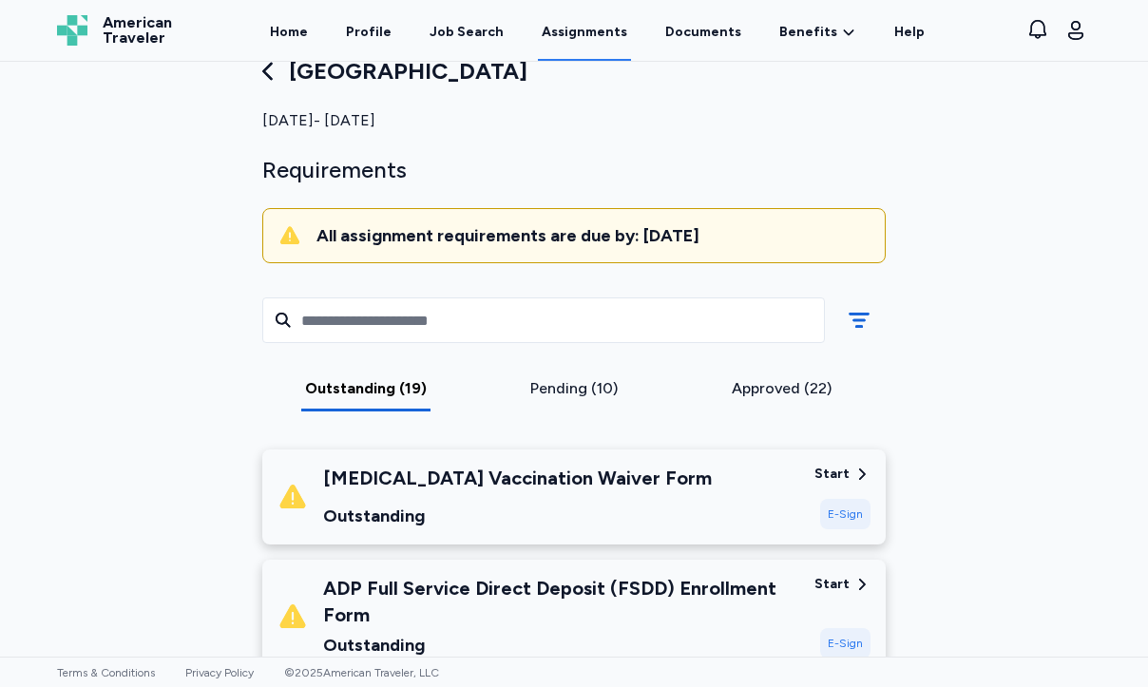
scroll to position [0, 0]
